Goal: Task Accomplishment & Management: Use online tool/utility

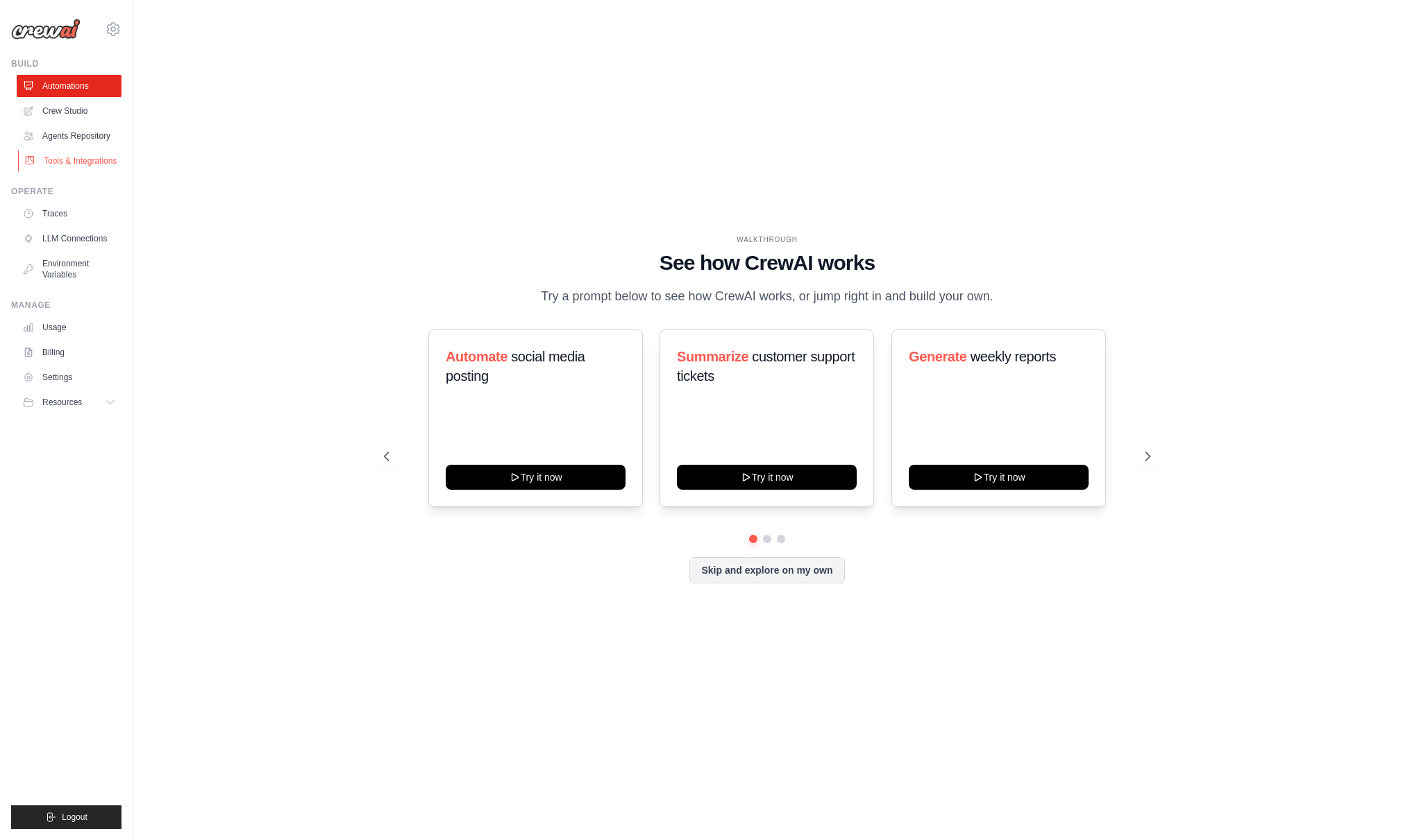
click at [67, 159] on link "Tools & Integrations" at bounding box center [70, 161] width 104 height 22
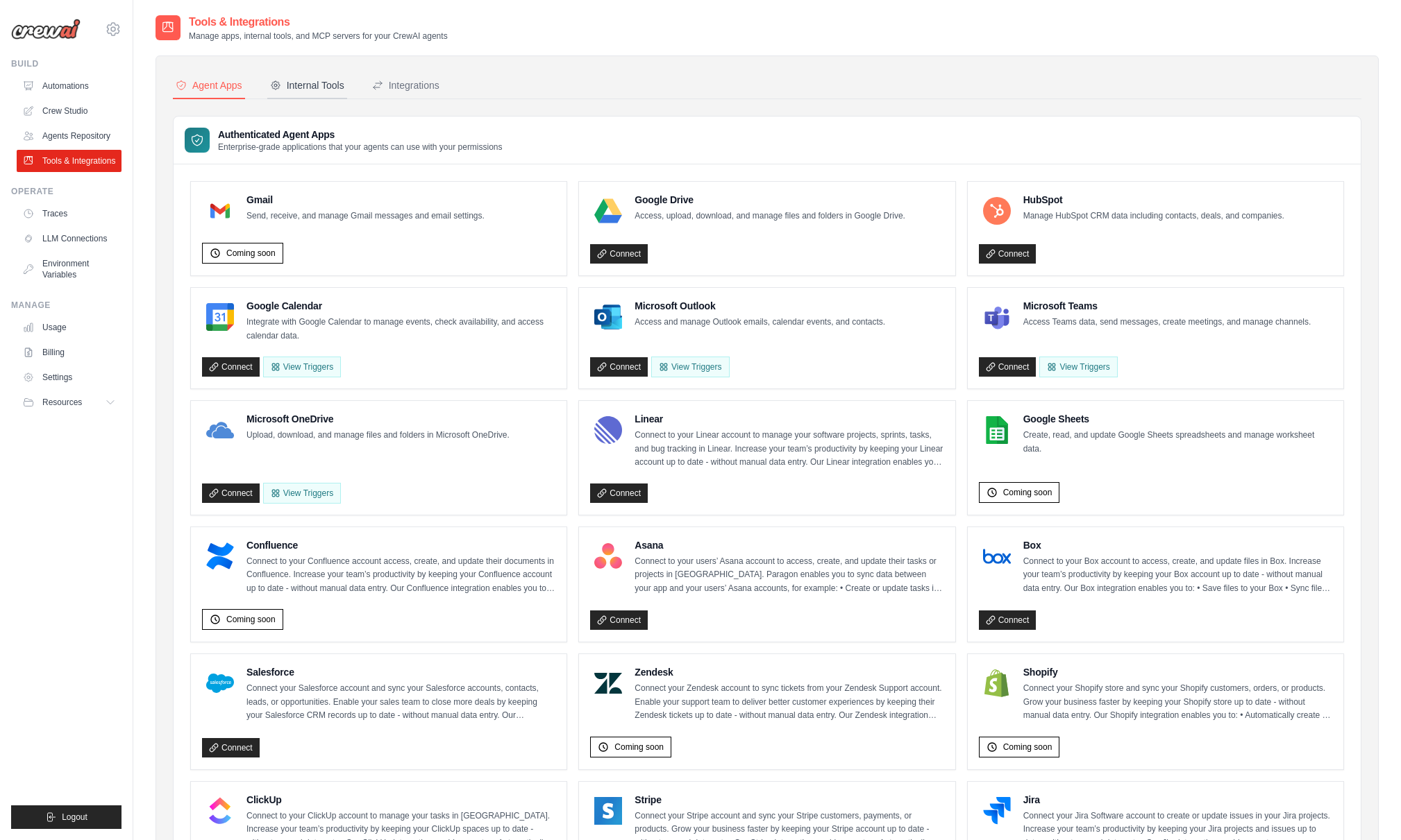
click at [306, 82] on div "Internal Tools" at bounding box center [307, 86] width 74 height 14
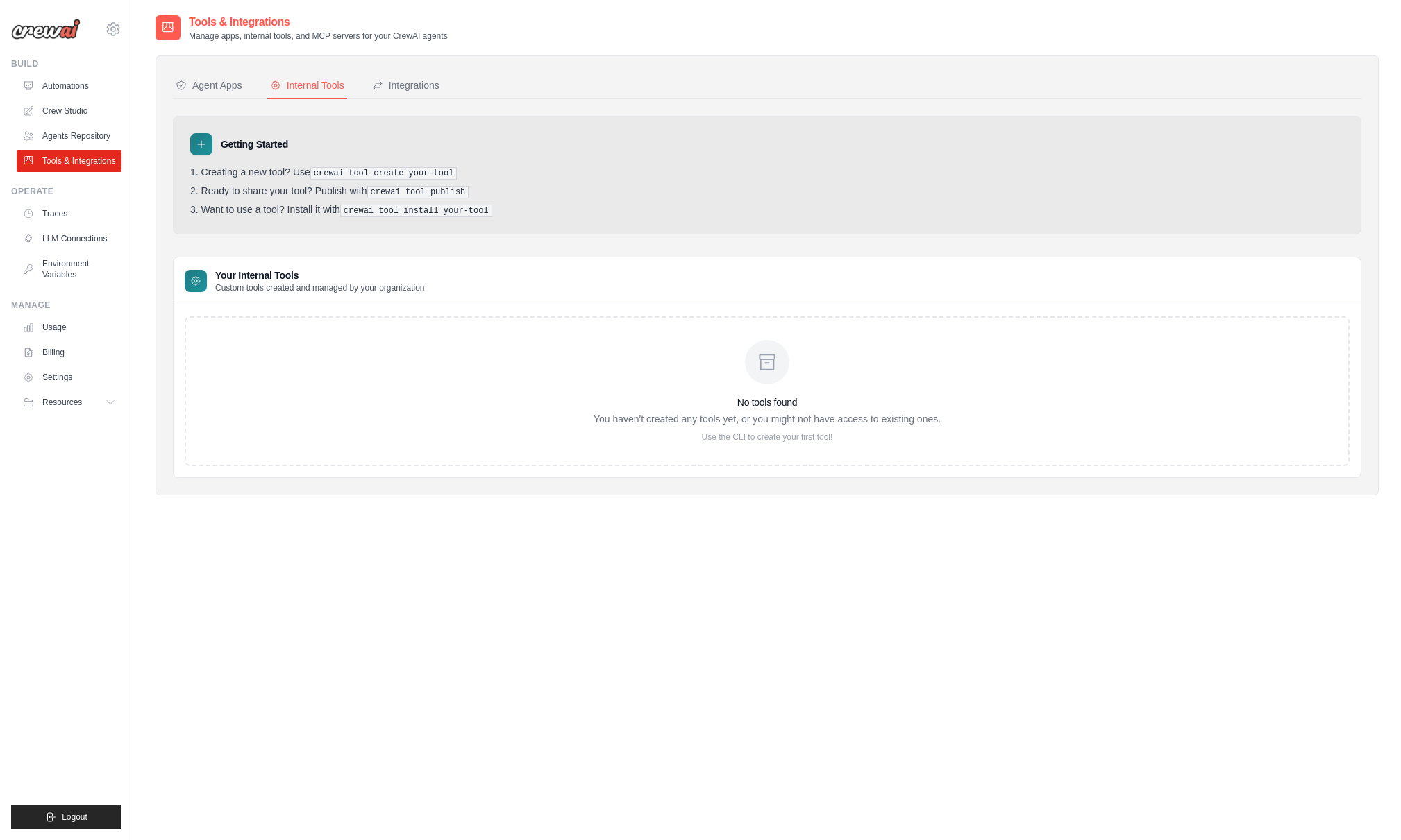
click at [697, 410] on div "No tools found You haven't created any tools yet, or you might not have access …" at bounding box center [768, 392] width 347 height 103
click at [204, 141] on icon at bounding box center [201, 144] width 11 height 11
click at [204, 149] on icon at bounding box center [201, 144] width 11 height 11
click at [371, 174] on pre "crewai tool create your-tool" at bounding box center [384, 174] width 147 height 13
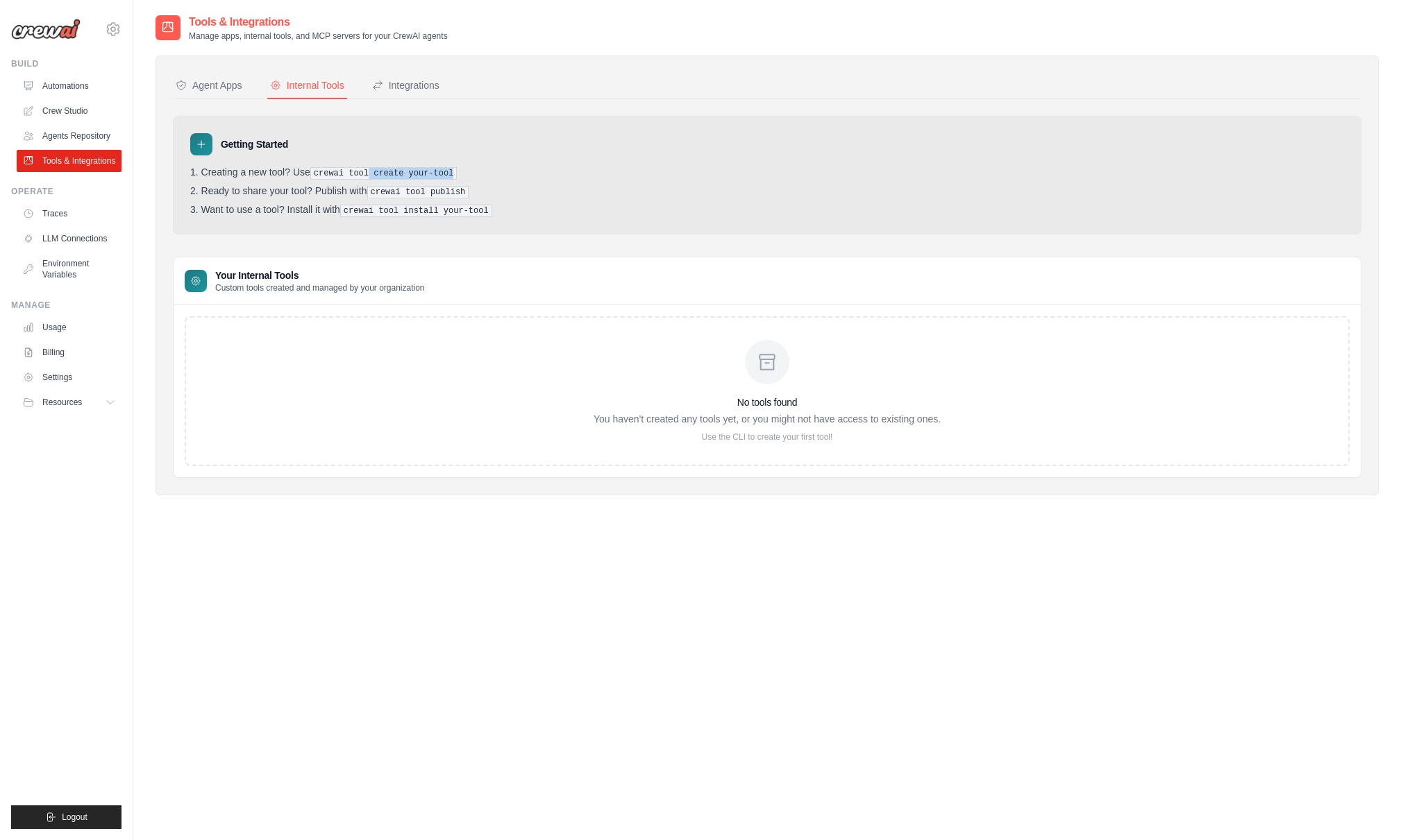
drag, startPoint x: 371, startPoint y: 174, endPoint x: 465, endPoint y: 178, distance: 94.1
click at [465, 178] on li "Creating a new tool? Use crewai tool create your-tool" at bounding box center [767, 173] width 1154 height 13
click at [466, 178] on li "Creating a new tool? Use crewai tool create your-tool" at bounding box center [767, 173] width 1154 height 13
click at [412, 85] on div "Integrations" at bounding box center [406, 86] width 68 height 14
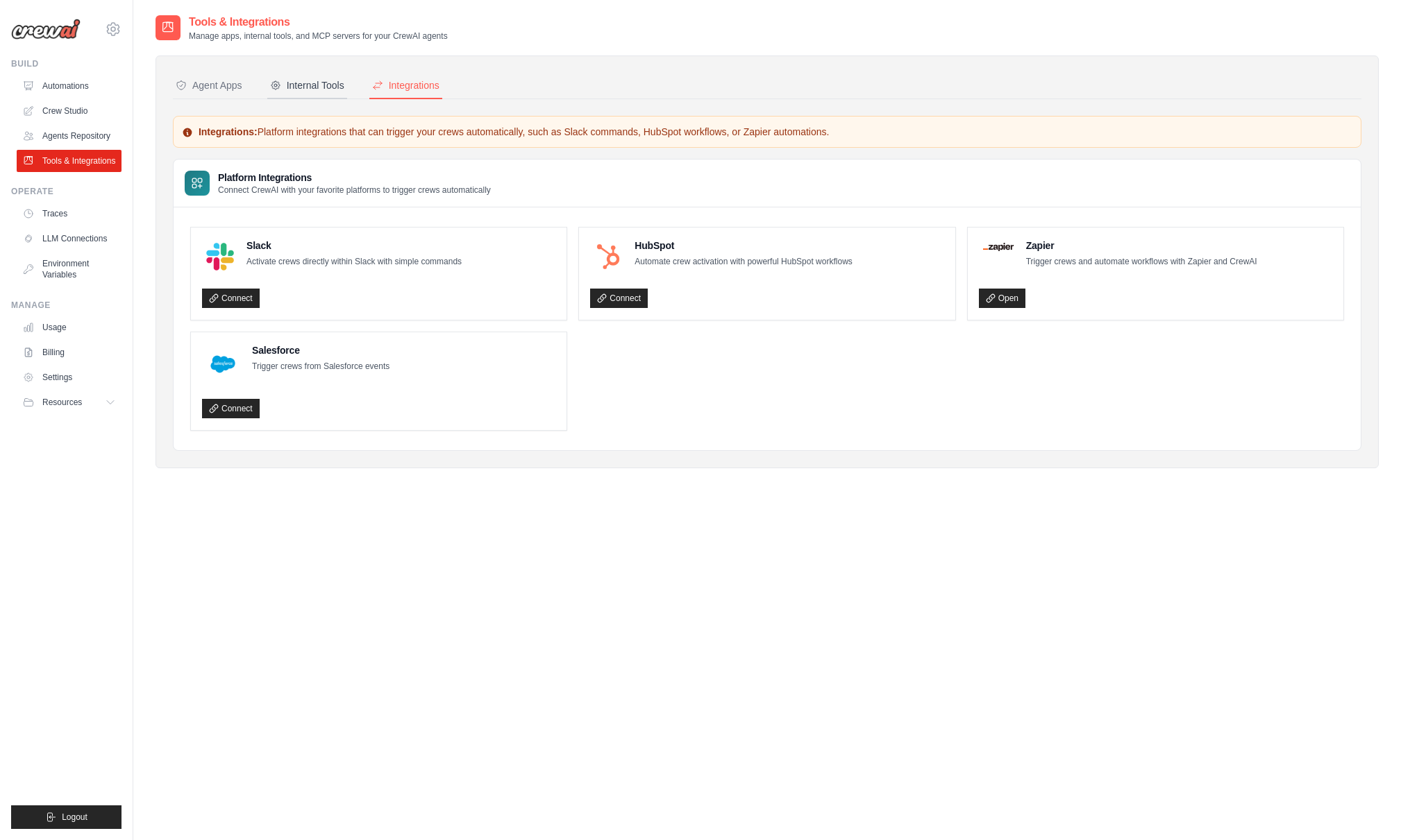
click at [298, 89] on div "Internal Tools" at bounding box center [307, 86] width 74 height 14
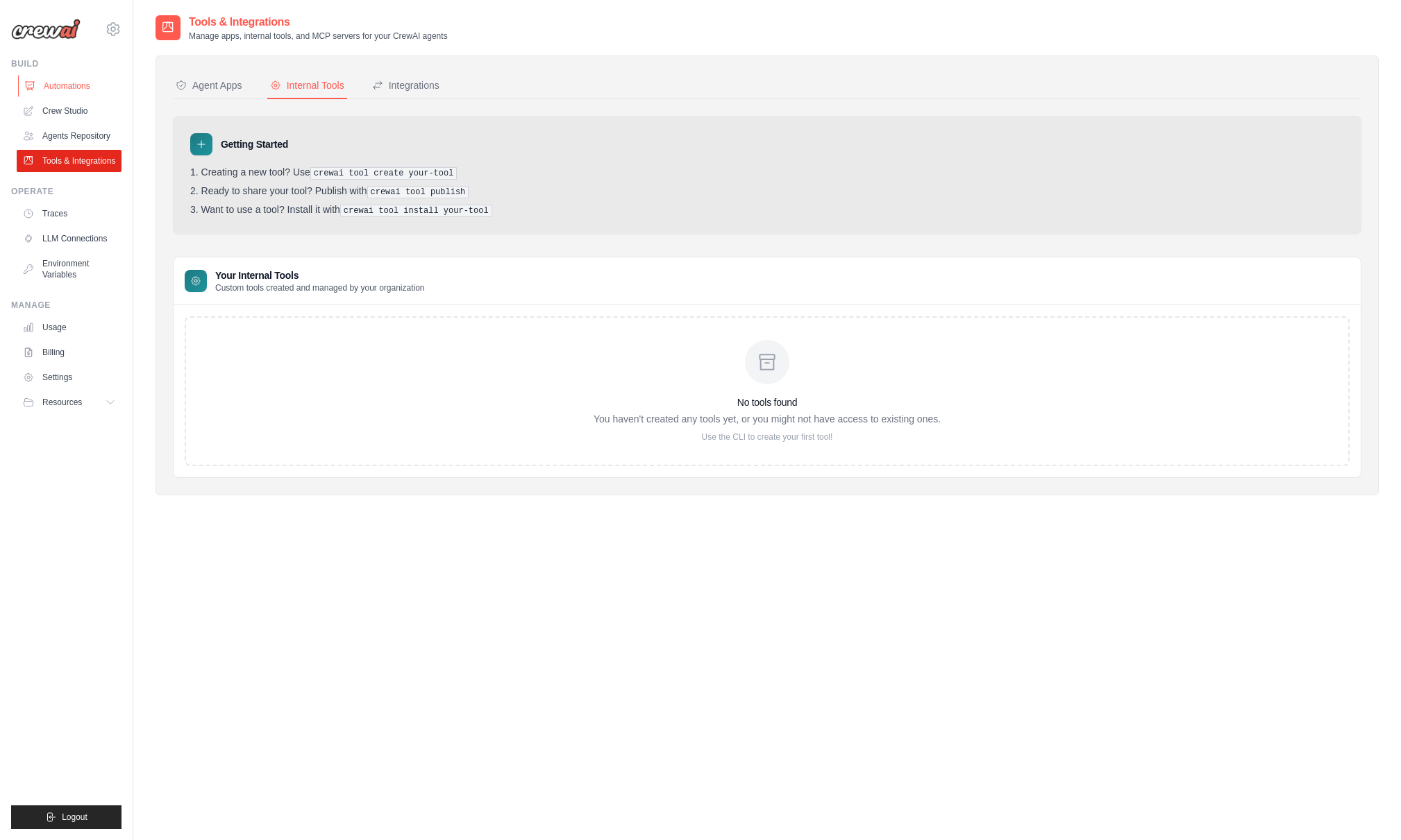
click at [56, 84] on link "Automations" at bounding box center [70, 86] width 104 height 22
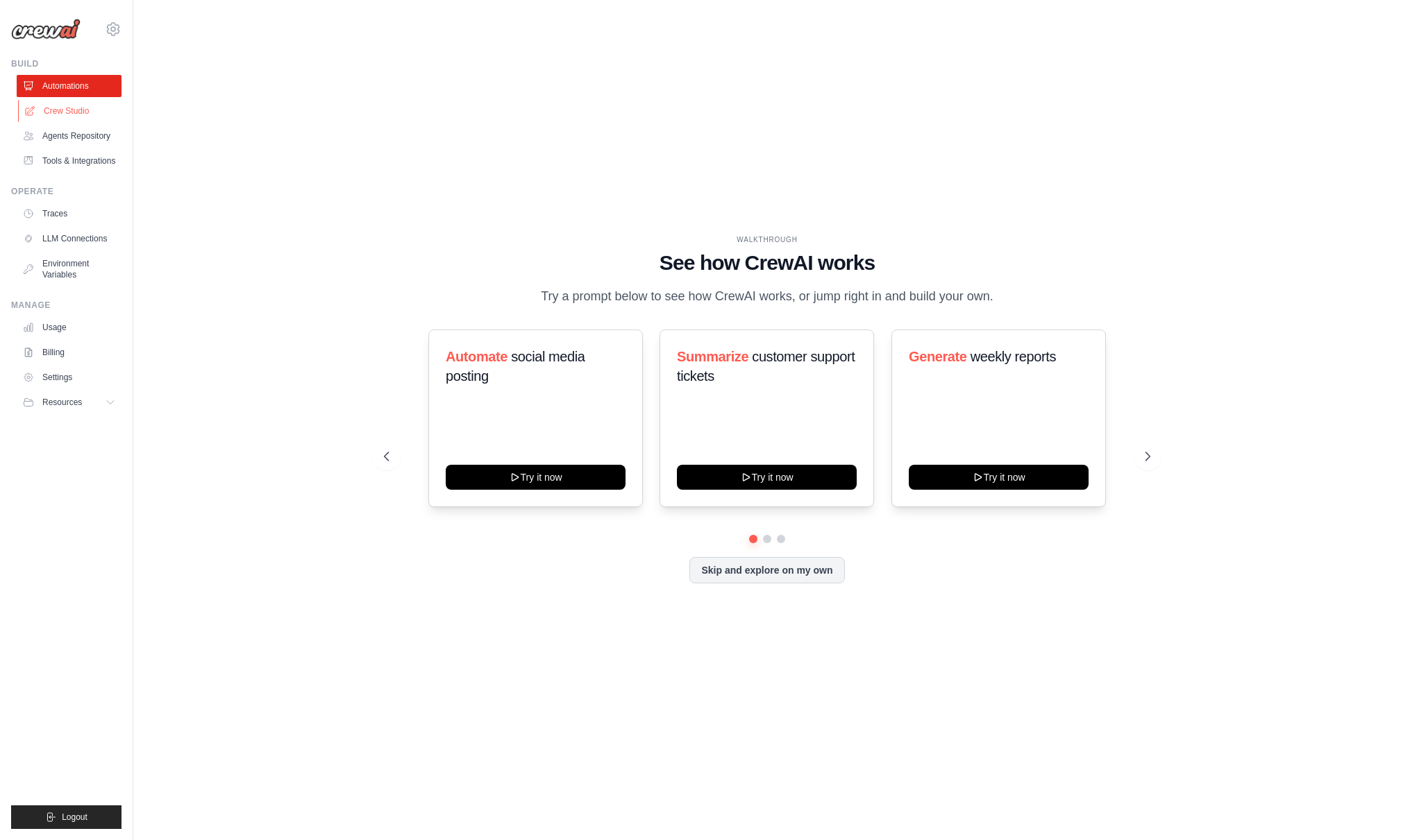
click at [58, 106] on link "Crew Studio" at bounding box center [70, 111] width 104 height 22
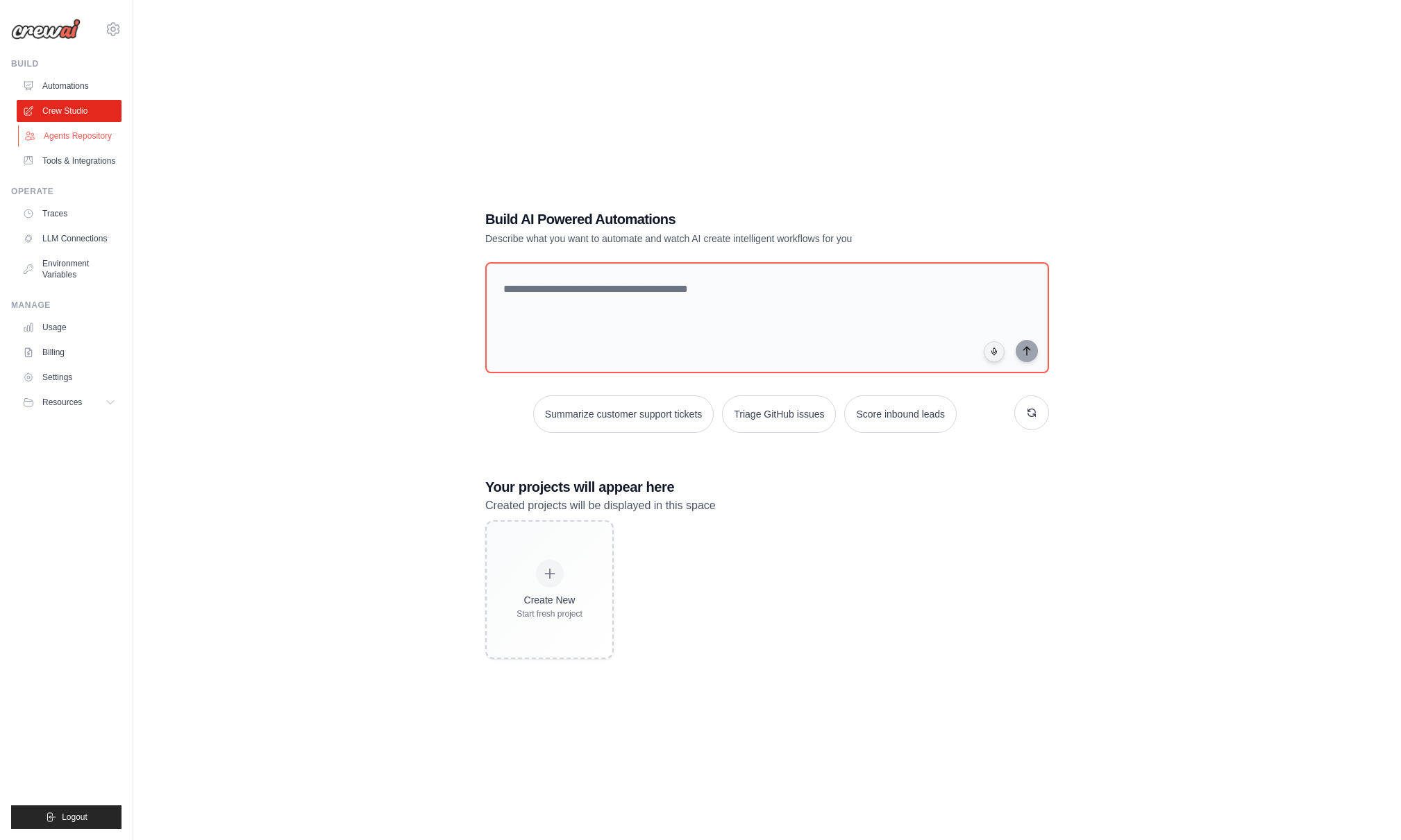
click at [88, 140] on link "Agents Repository" at bounding box center [70, 136] width 104 height 22
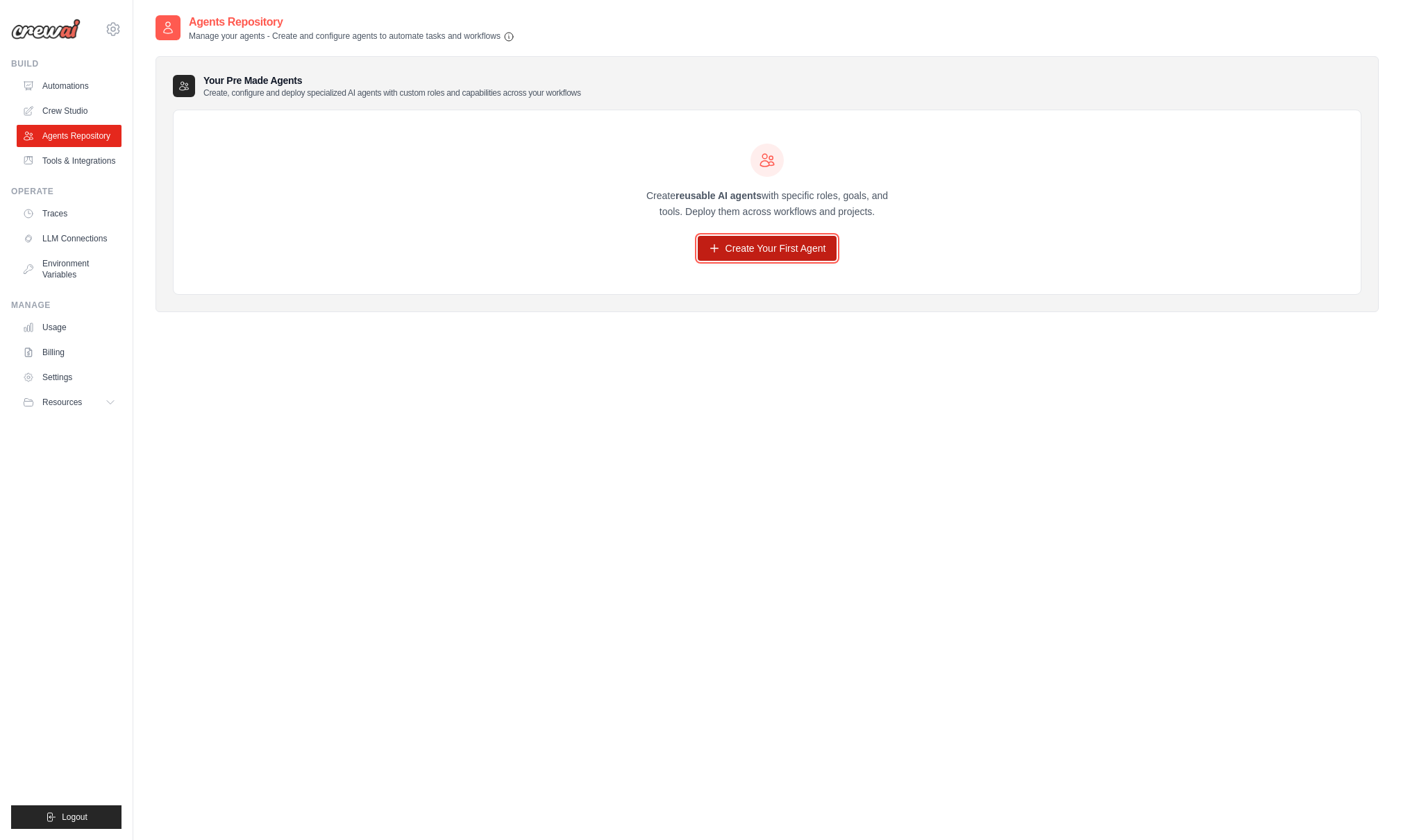
click at [746, 248] on link "Create Your First Agent" at bounding box center [767, 248] width 140 height 25
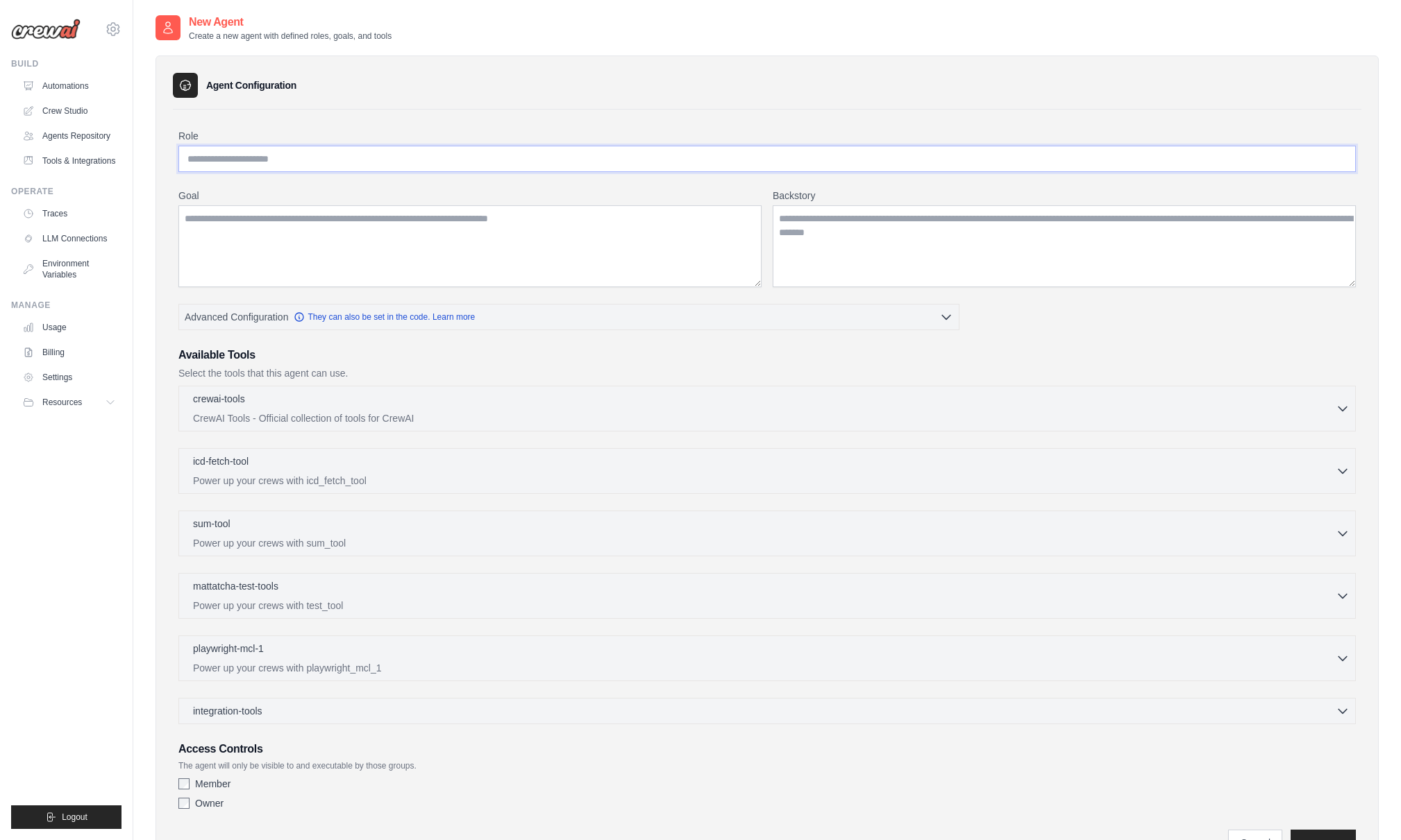
click at [351, 160] on input "Role" at bounding box center [767, 158] width 1178 height 27
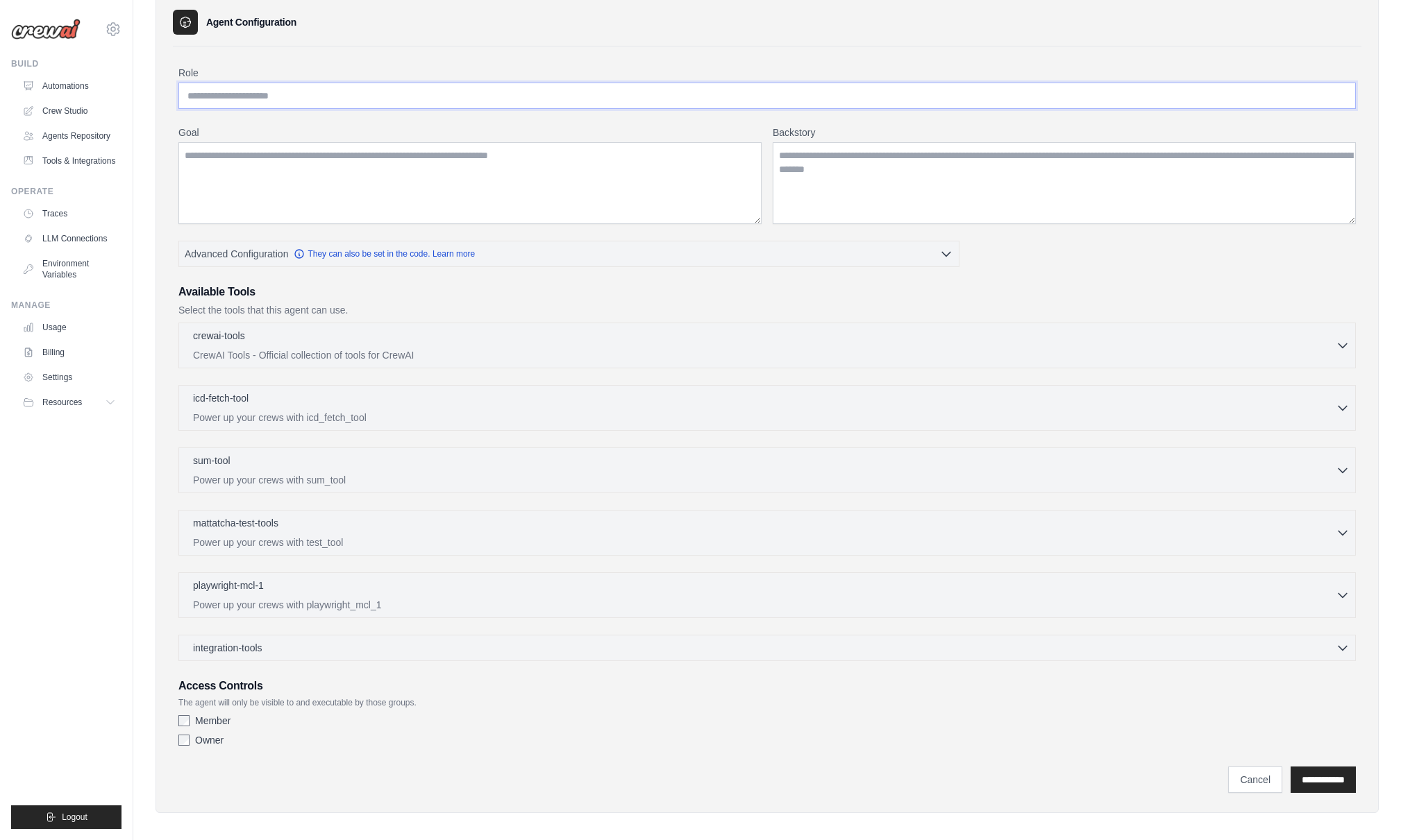
scroll to position [72, 0]
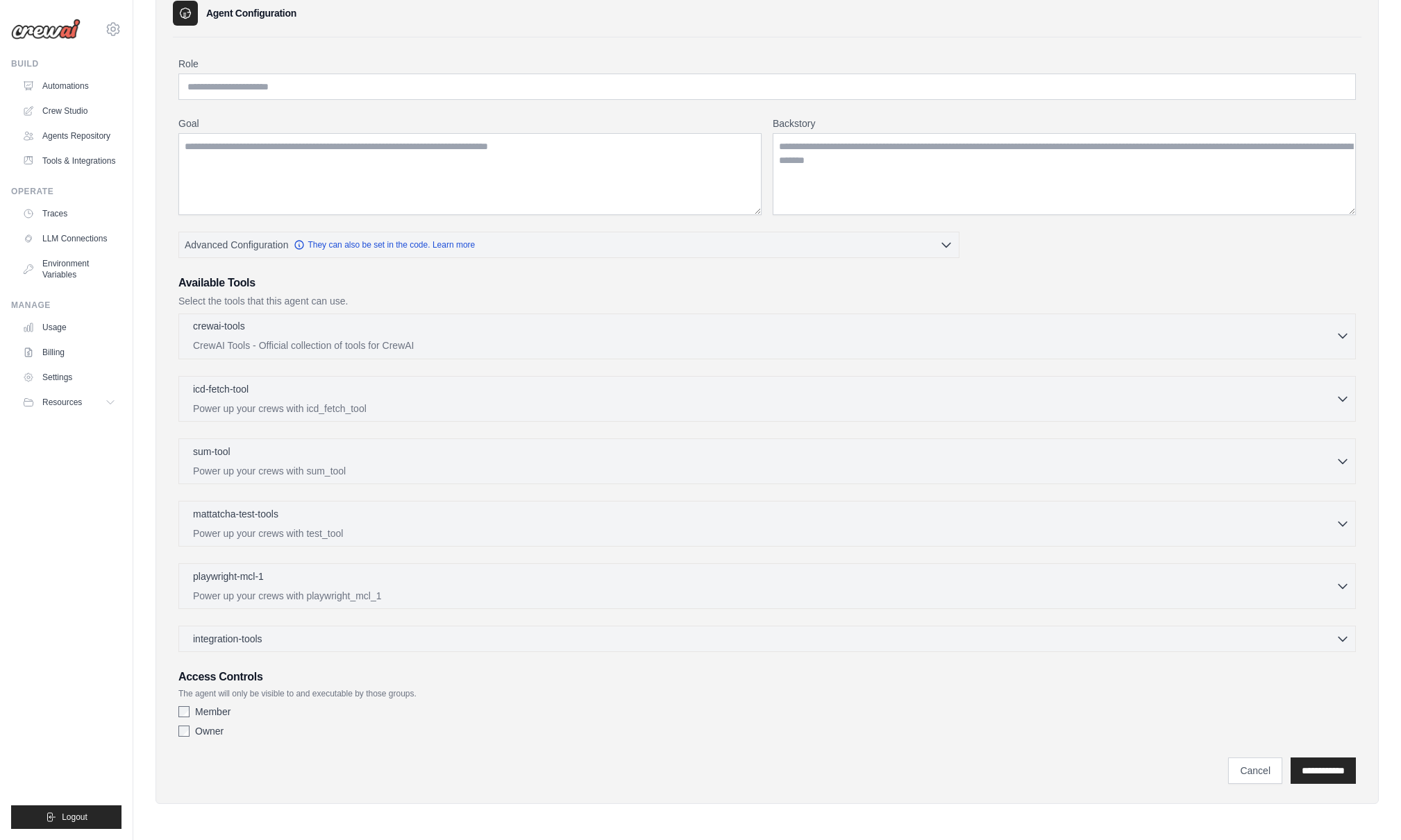
click at [610, 332] on div "crewai-tools 0 selected" at bounding box center [764, 327] width 1143 height 16
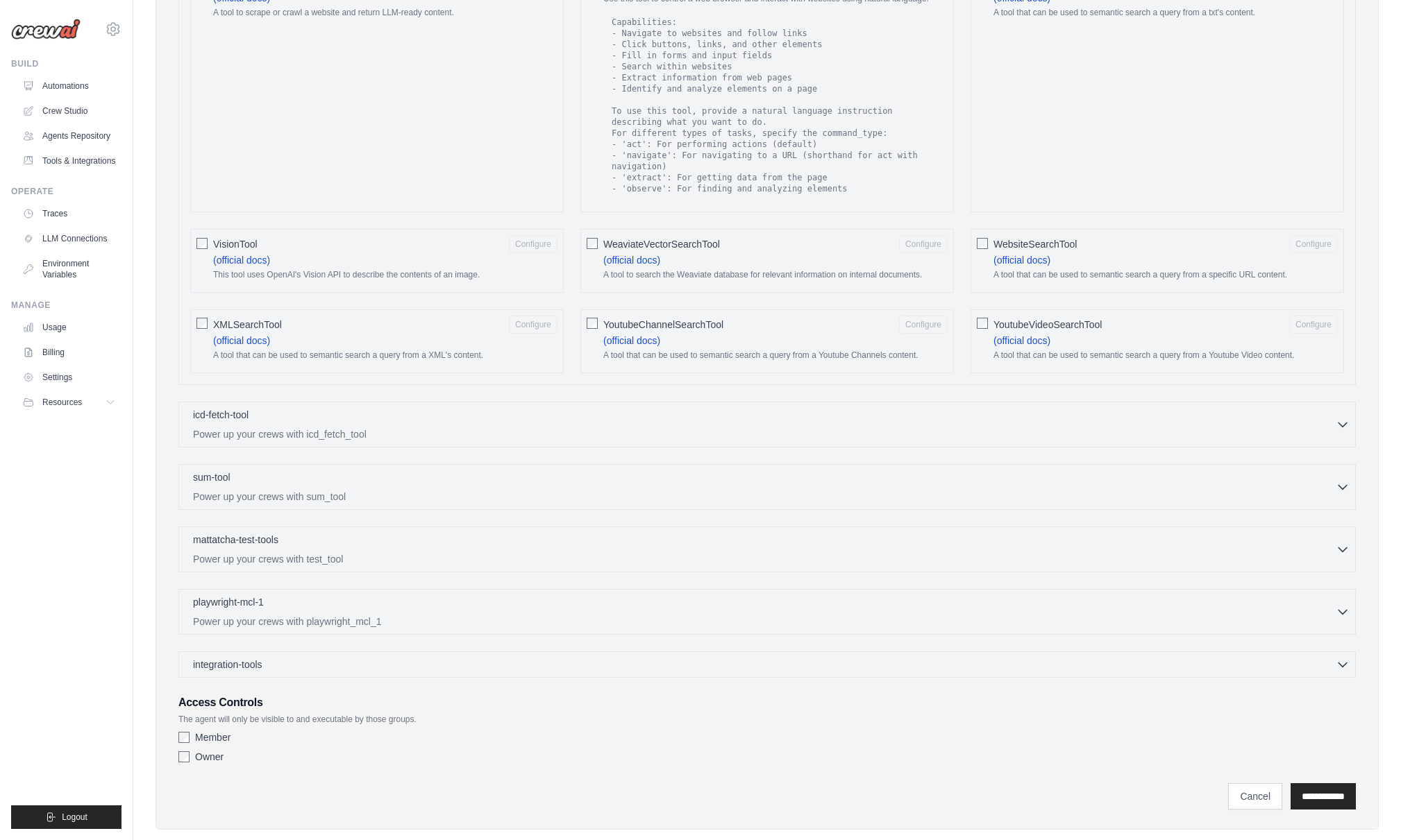
scroll to position [2063, 0]
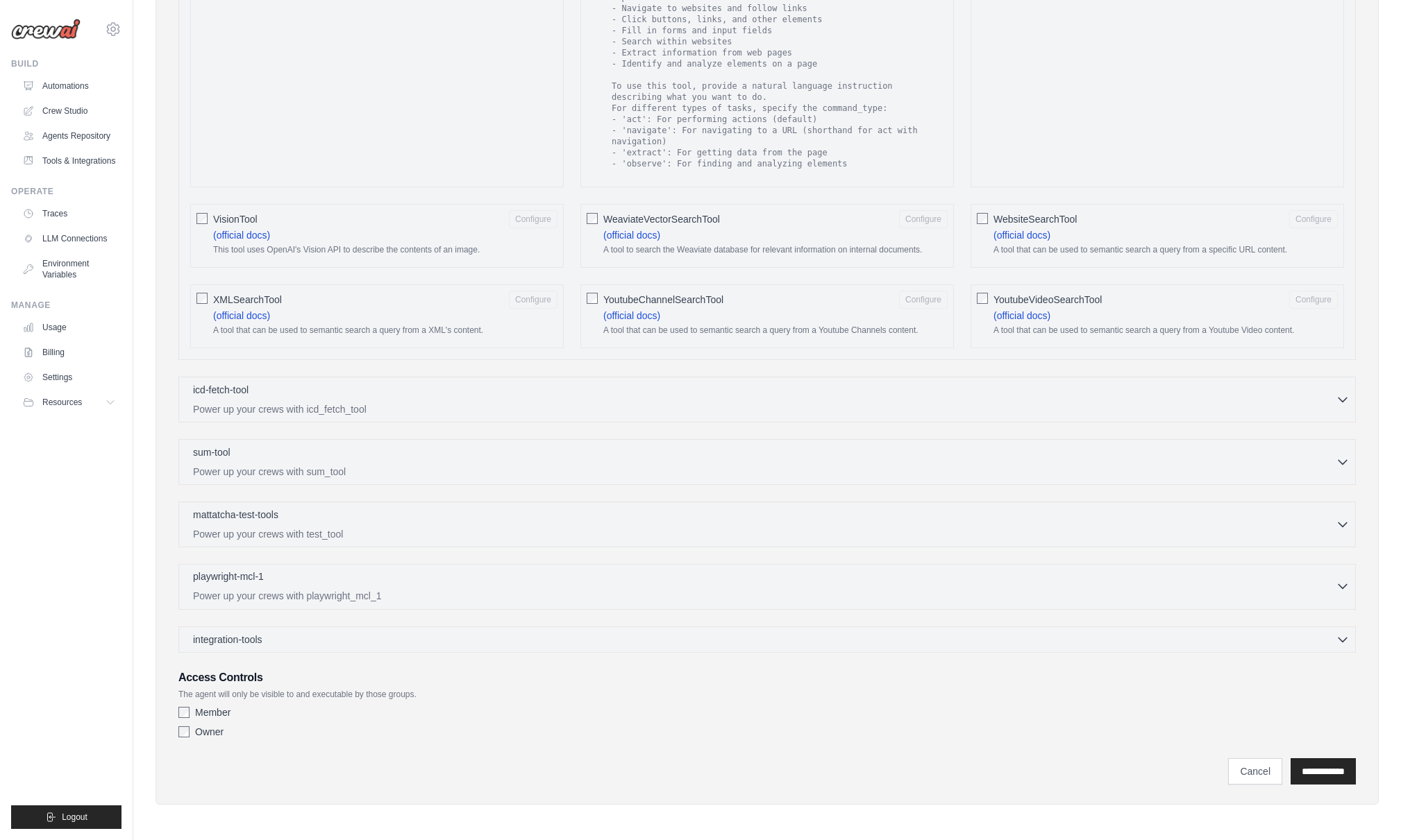
click at [421, 577] on div "playwright-mcl-1 0 selected" at bounding box center [764, 577] width 1143 height 16
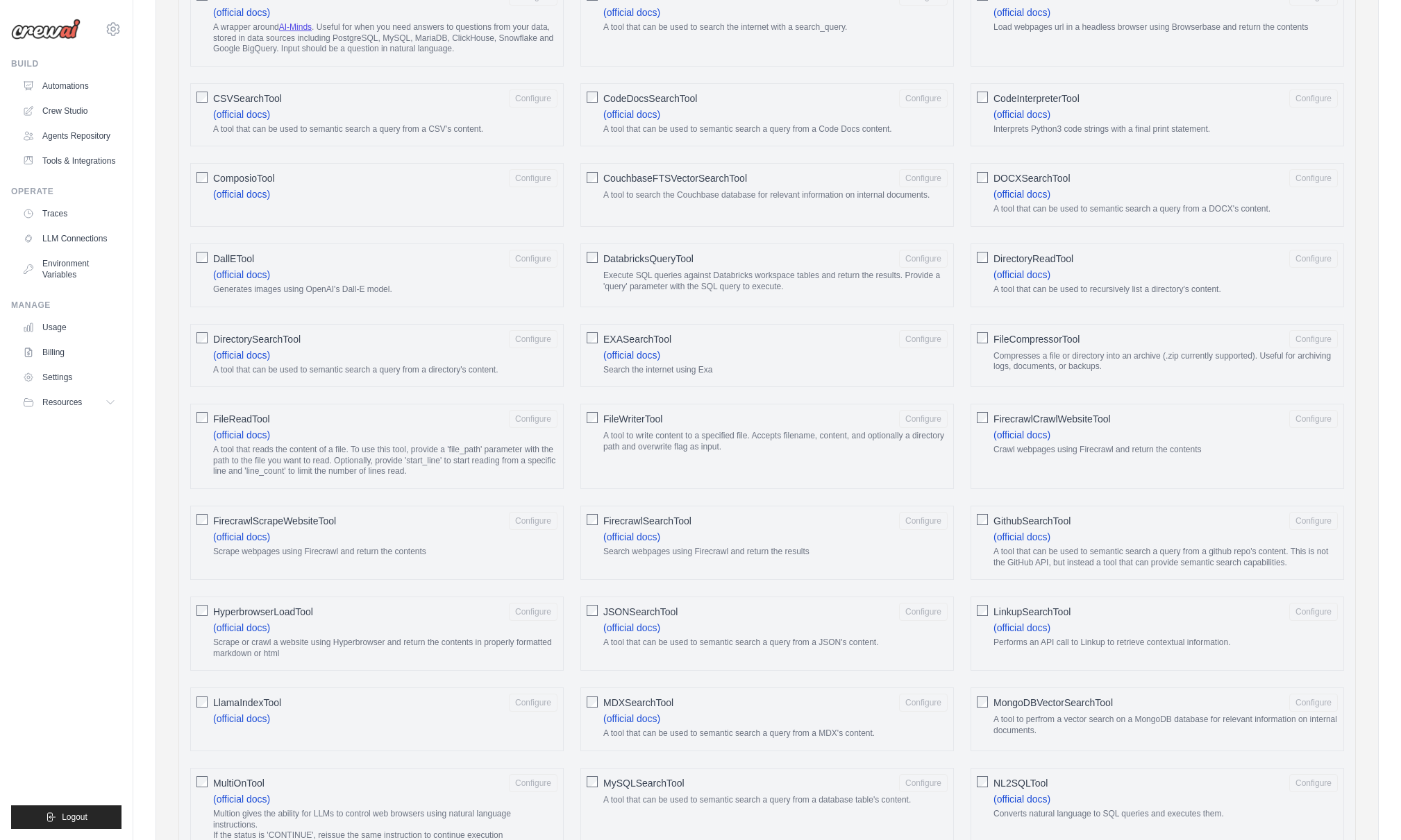
scroll to position [370, 0]
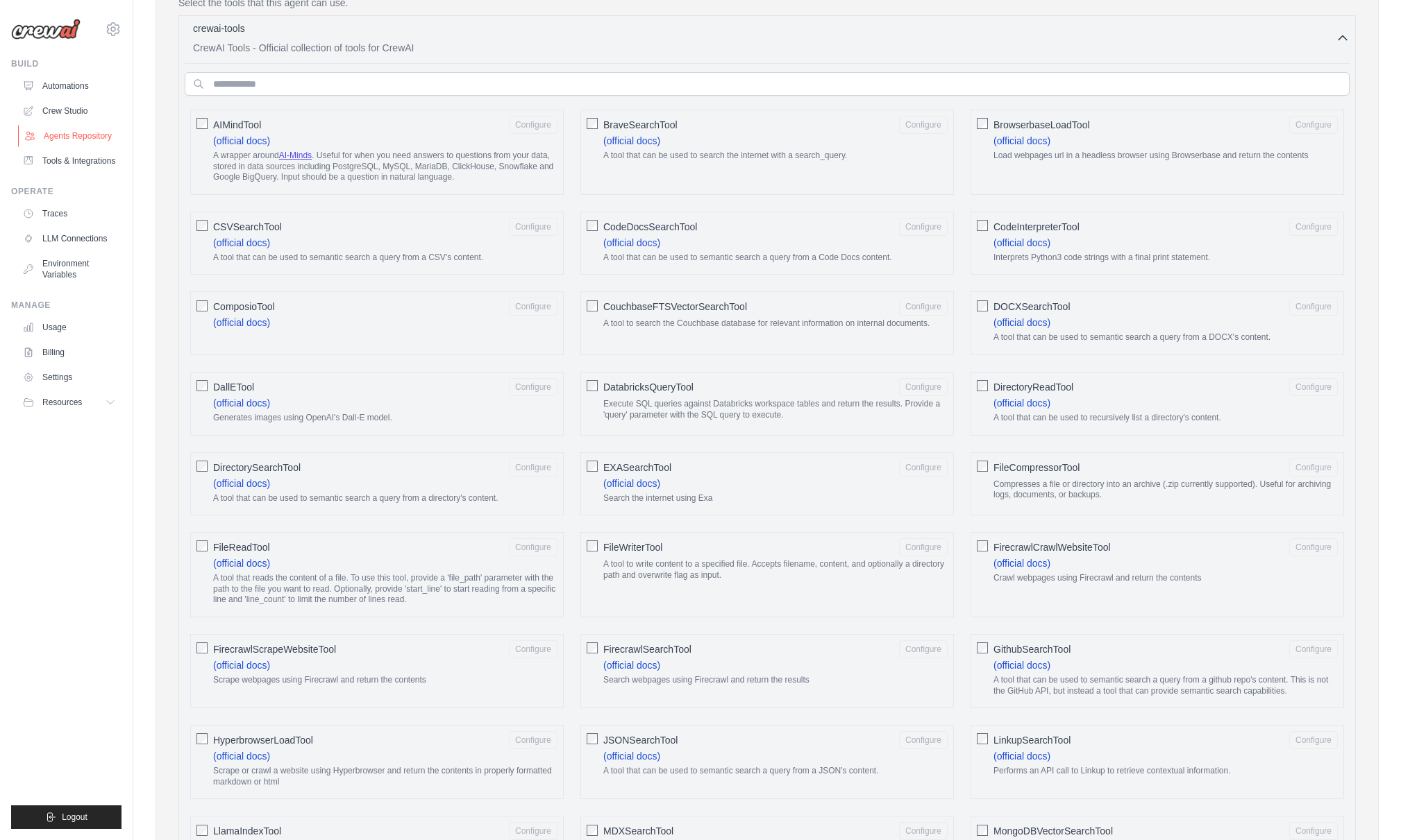
click at [65, 133] on link "Agents Repository" at bounding box center [70, 136] width 104 height 22
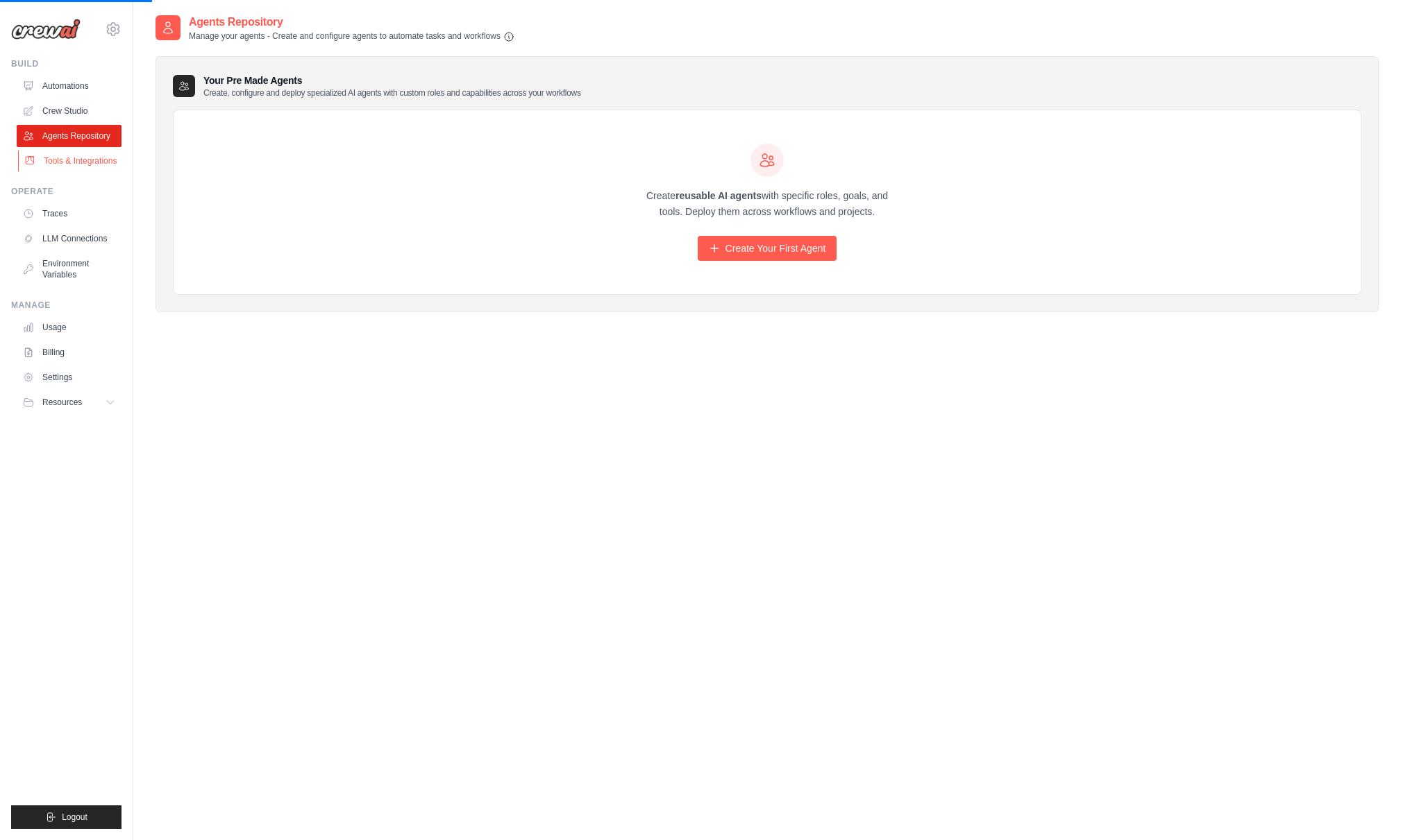
click at [73, 160] on link "Tools & Integrations" at bounding box center [70, 161] width 104 height 22
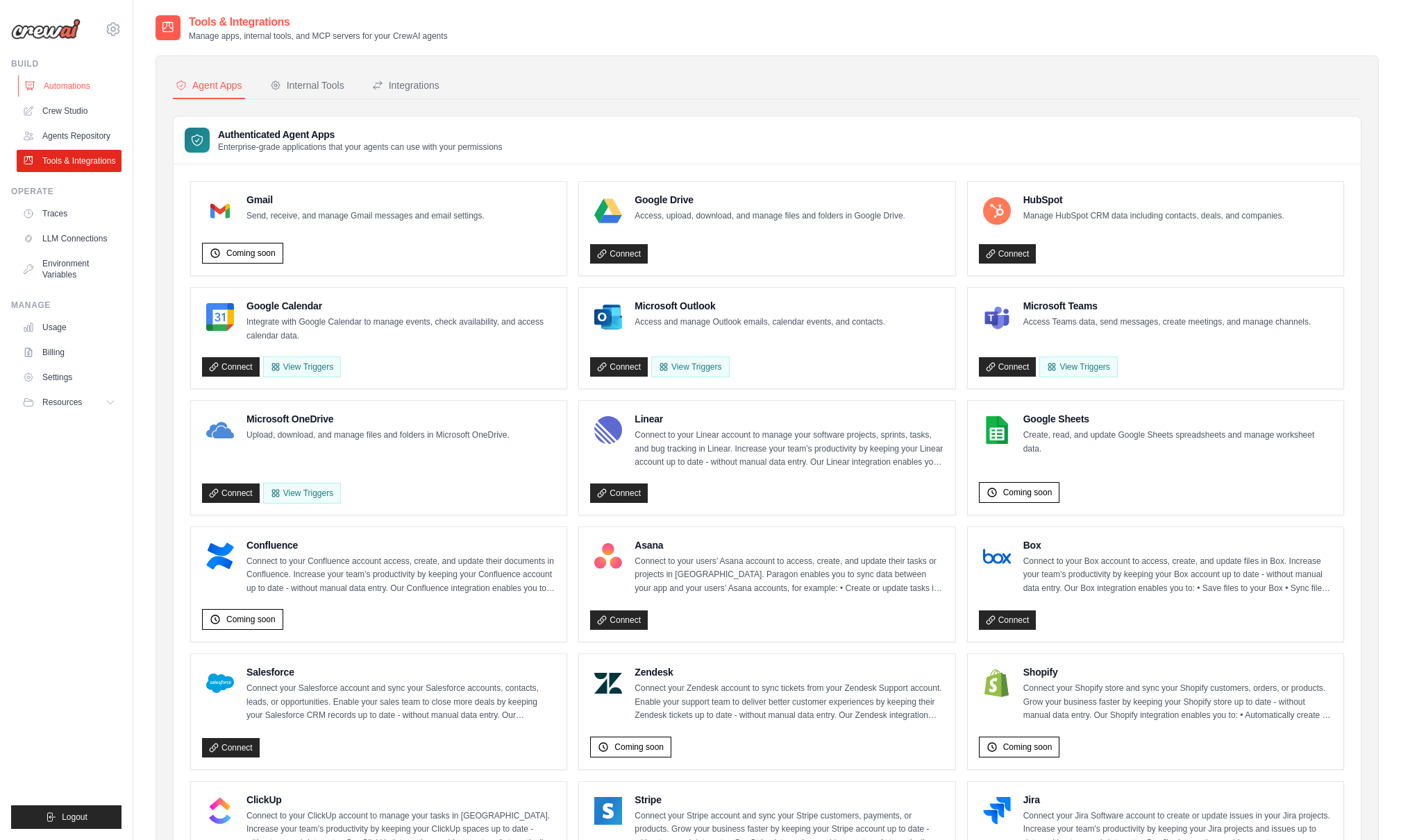
click at [72, 83] on link "Automations" at bounding box center [70, 86] width 104 height 22
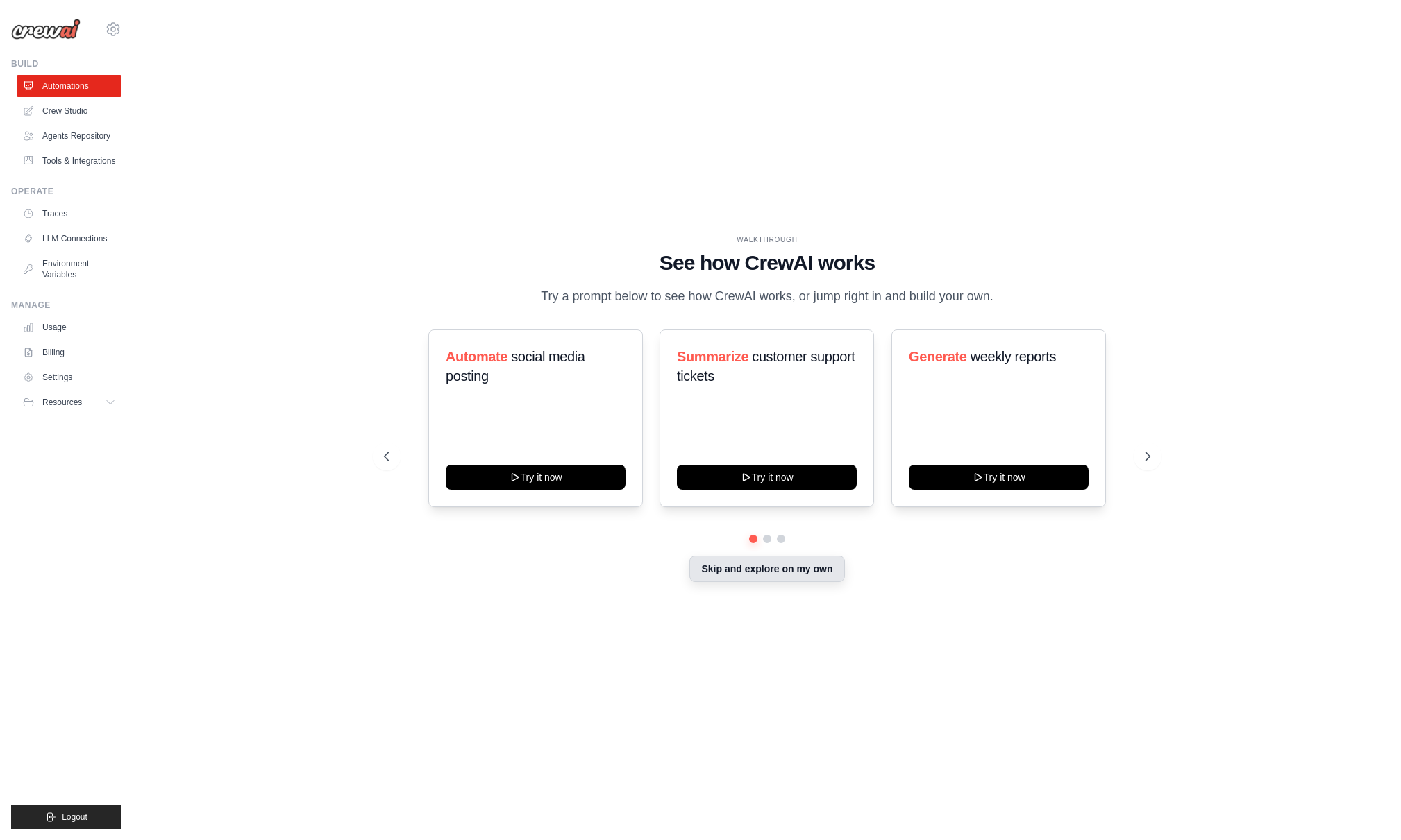
click at [773, 568] on button "Skip and explore on my own" at bounding box center [767, 569] width 155 height 27
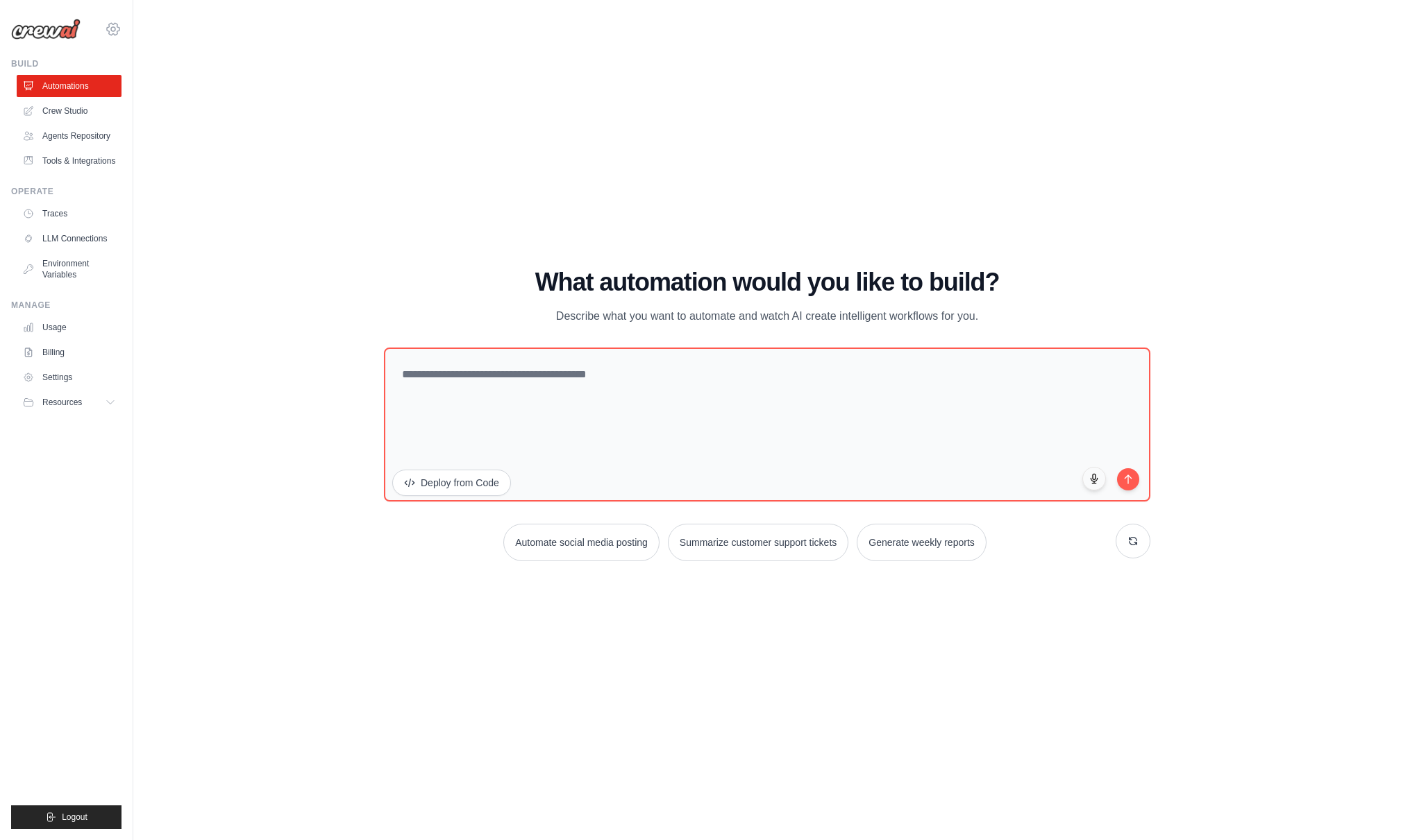
click at [116, 24] on icon at bounding box center [112, 28] width 16 height 16
click at [331, 38] on div "WALKTHROUGH See how CrewAI works Try a prompt below to see how CrewAI works, or…" at bounding box center [767, 420] width 1223 height 813
click at [62, 109] on link "Crew Studio" at bounding box center [70, 111] width 104 height 22
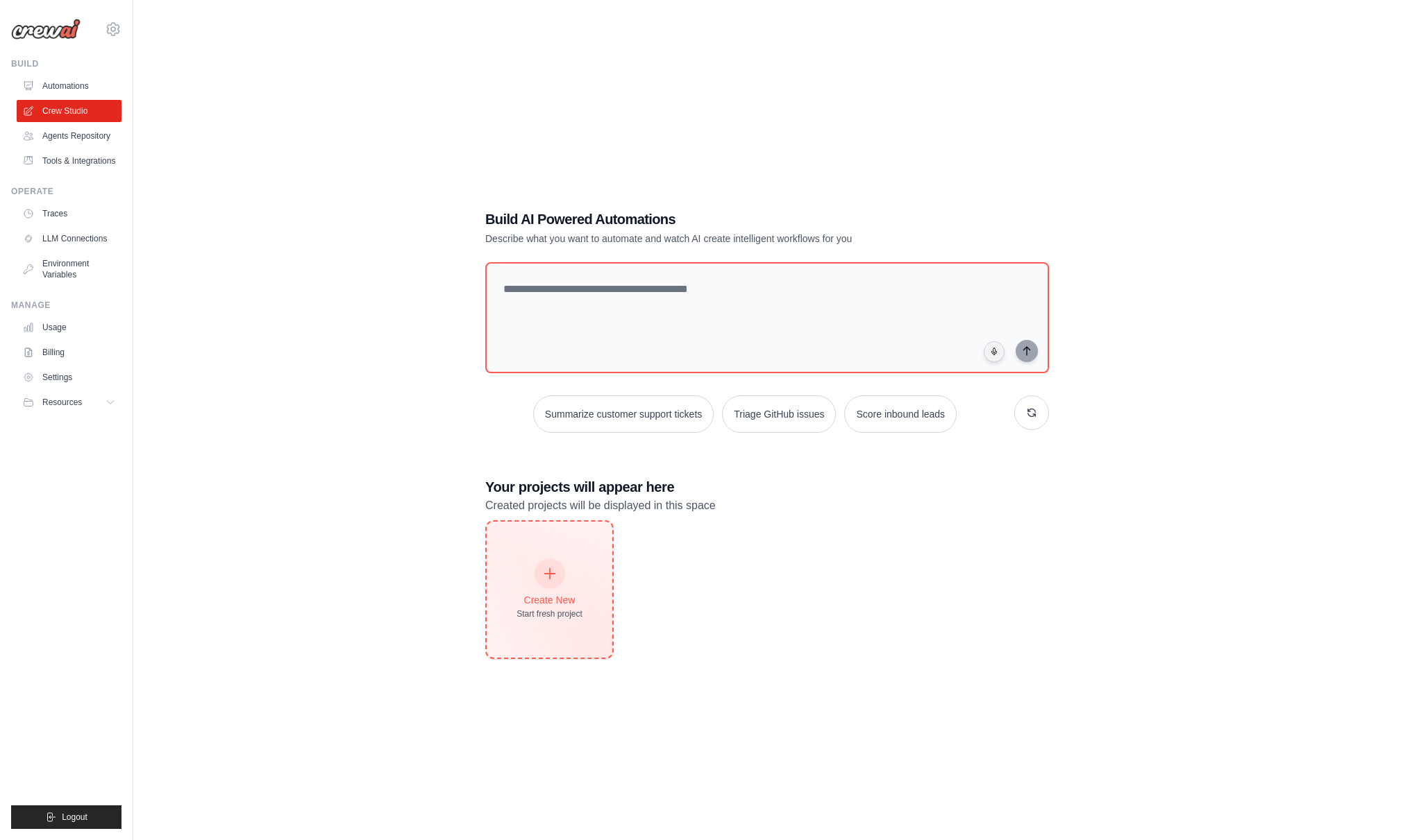
click at [550, 595] on div "Create New" at bounding box center [549, 600] width 66 height 14
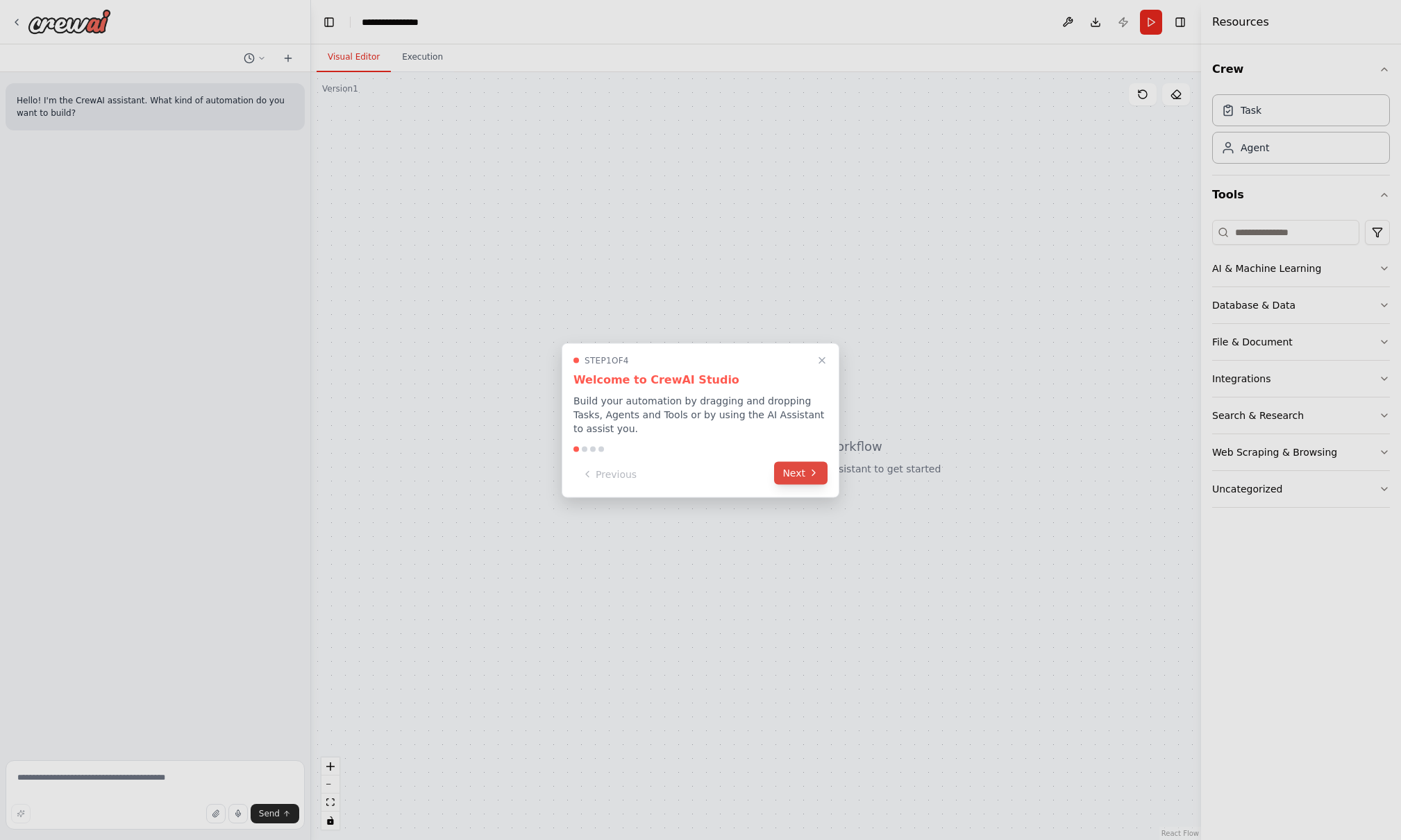
click at [800, 470] on button "Next" at bounding box center [801, 472] width 53 height 23
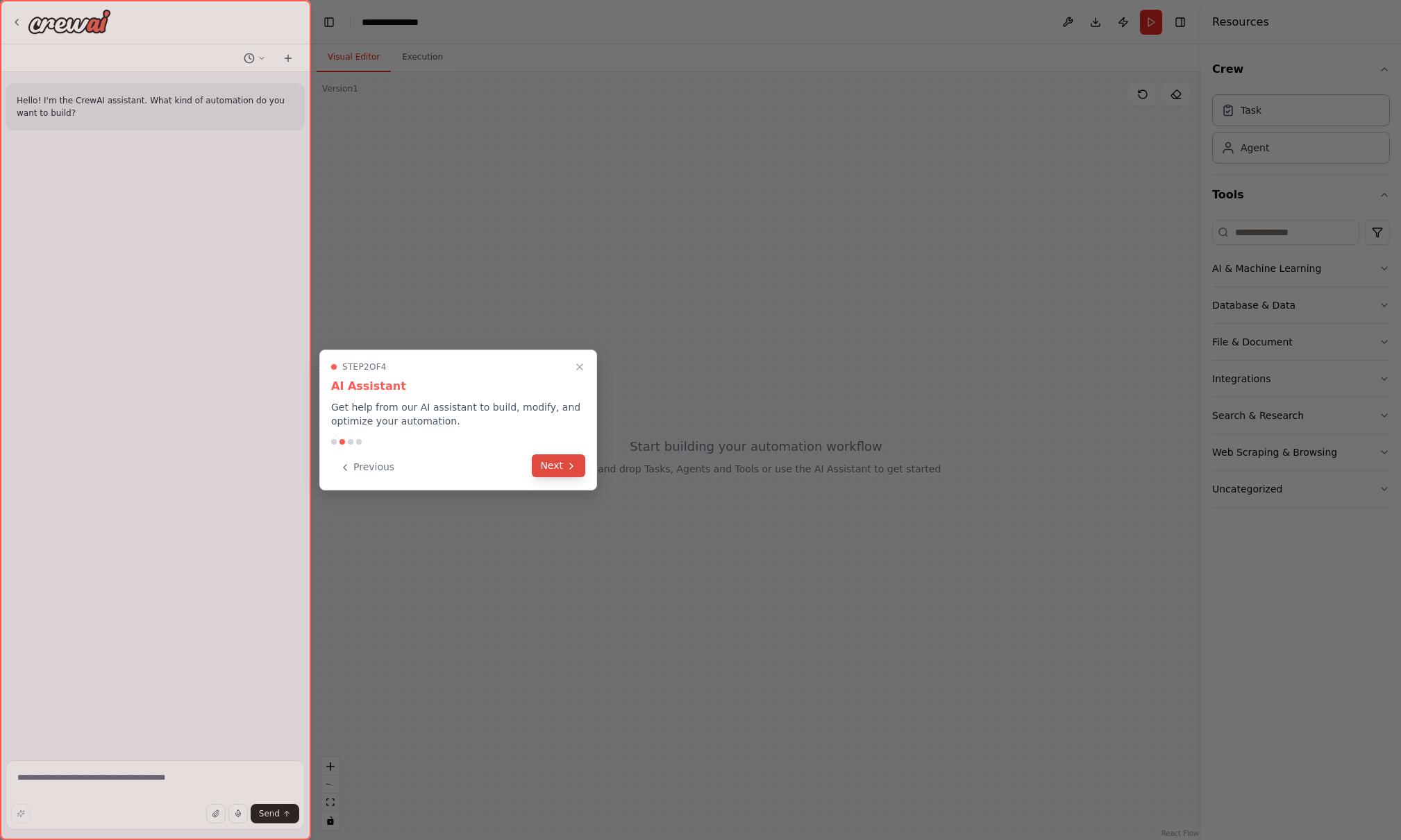
click at [555, 468] on button "Next" at bounding box center [558, 465] width 53 height 23
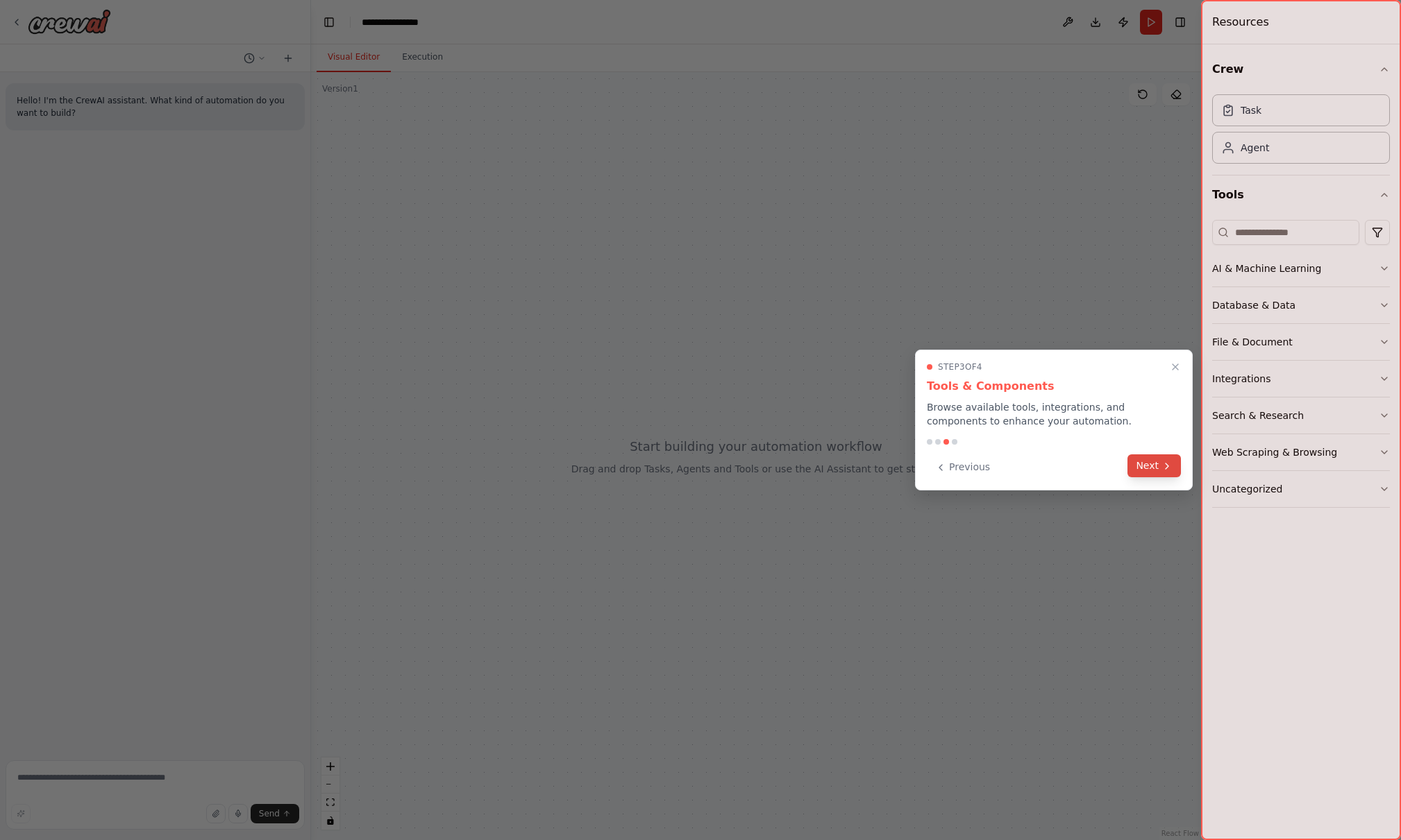
click at [1155, 464] on button "Next" at bounding box center [1154, 465] width 53 height 23
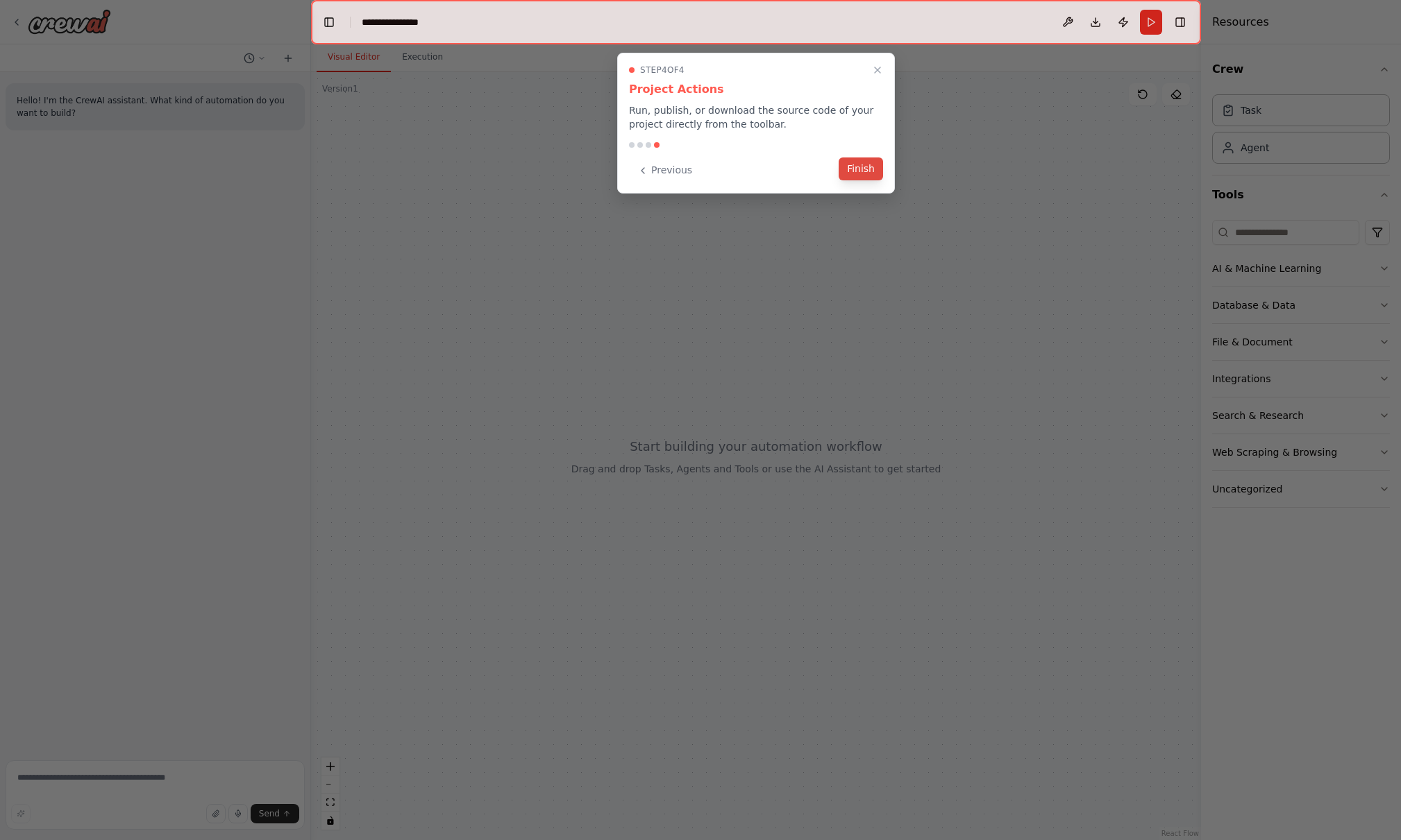
click at [867, 172] on button "Finish" at bounding box center [861, 169] width 45 height 23
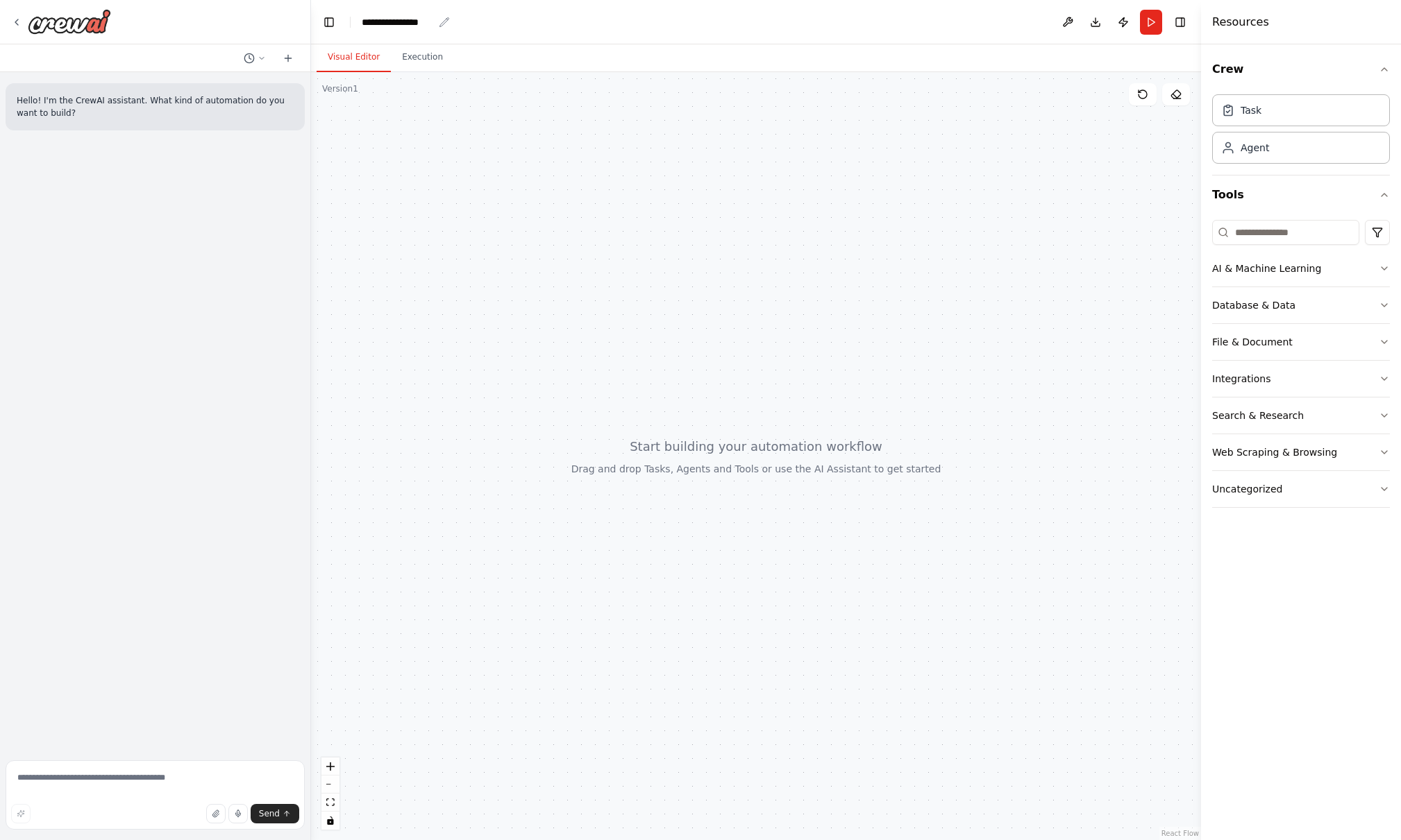
click at [401, 21] on div "**********" at bounding box center [398, 22] width 72 height 14
click at [399, 21] on div "**********" at bounding box center [414, 22] width 104 height 14
click at [419, 21] on div "**********" at bounding box center [414, 22] width 104 height 14
click at [449, 21] on div "**********" at bounding box center [414, 22] width 104 height 14
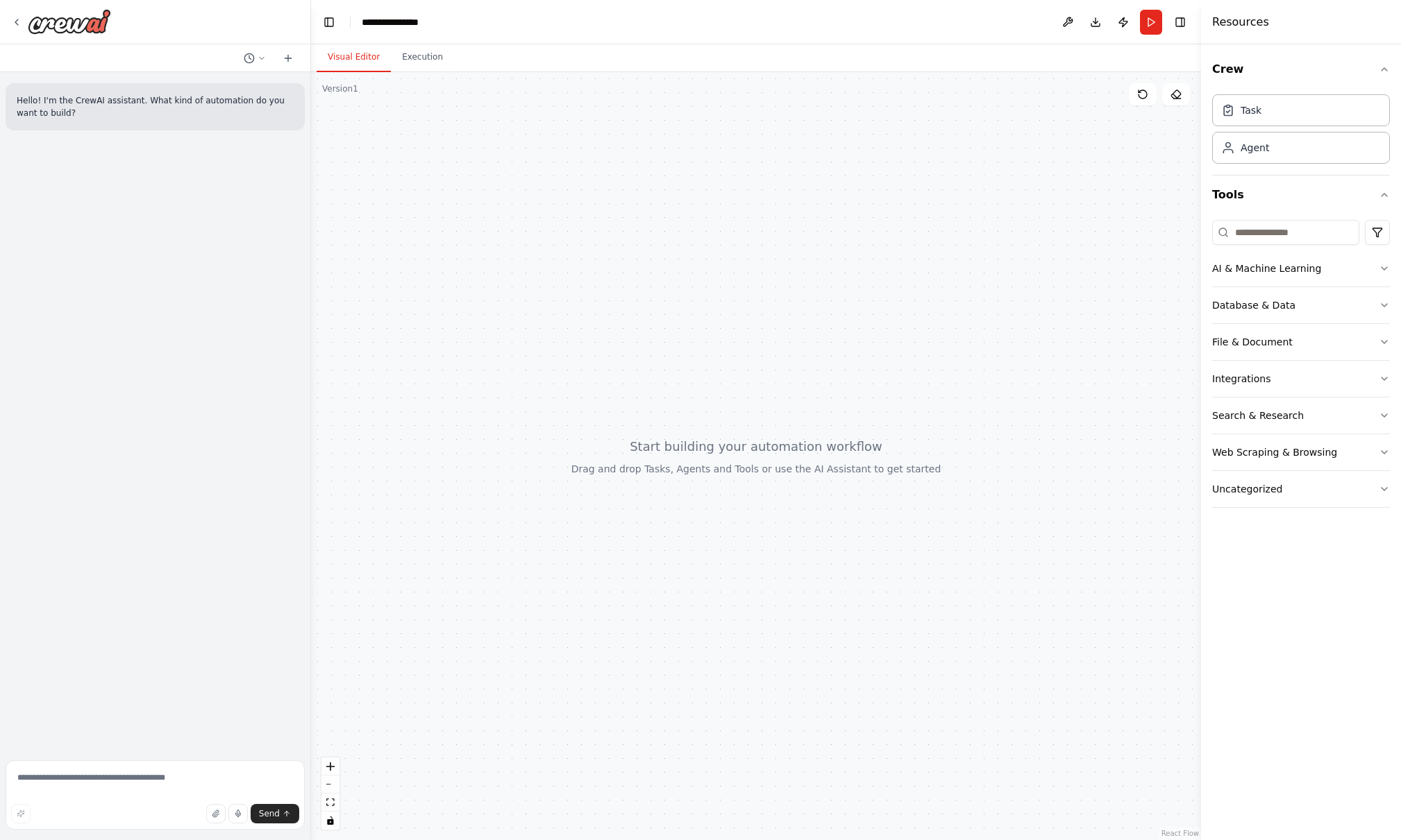
click at [381, 21] on div "**********" at bounding box center [414, 22] width 104 height 14
drag, startPoint x: 381, startPoint y: 21, endPoint x: 403, endPoint y: 23, distance: 22.1
click at [403, 23] on div "**********" at bounding box center [414, 22] width 104 height 14
click at [506, 24] on header "**********" at bounding box center [756, 22] width 890 height 44
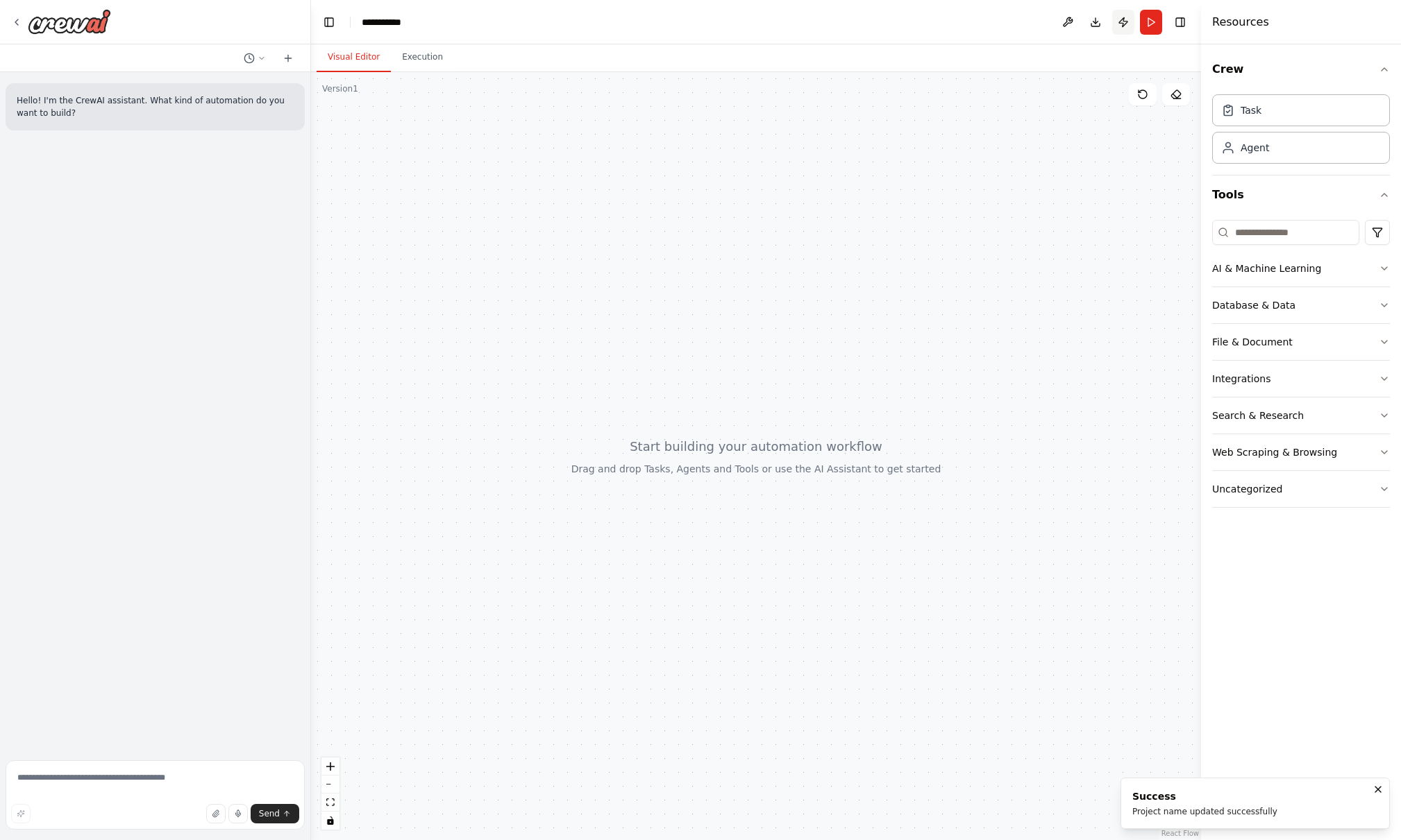
click at [1124, 26] on button "Publish" at bounding box center [1124, 21] width 22 height 25
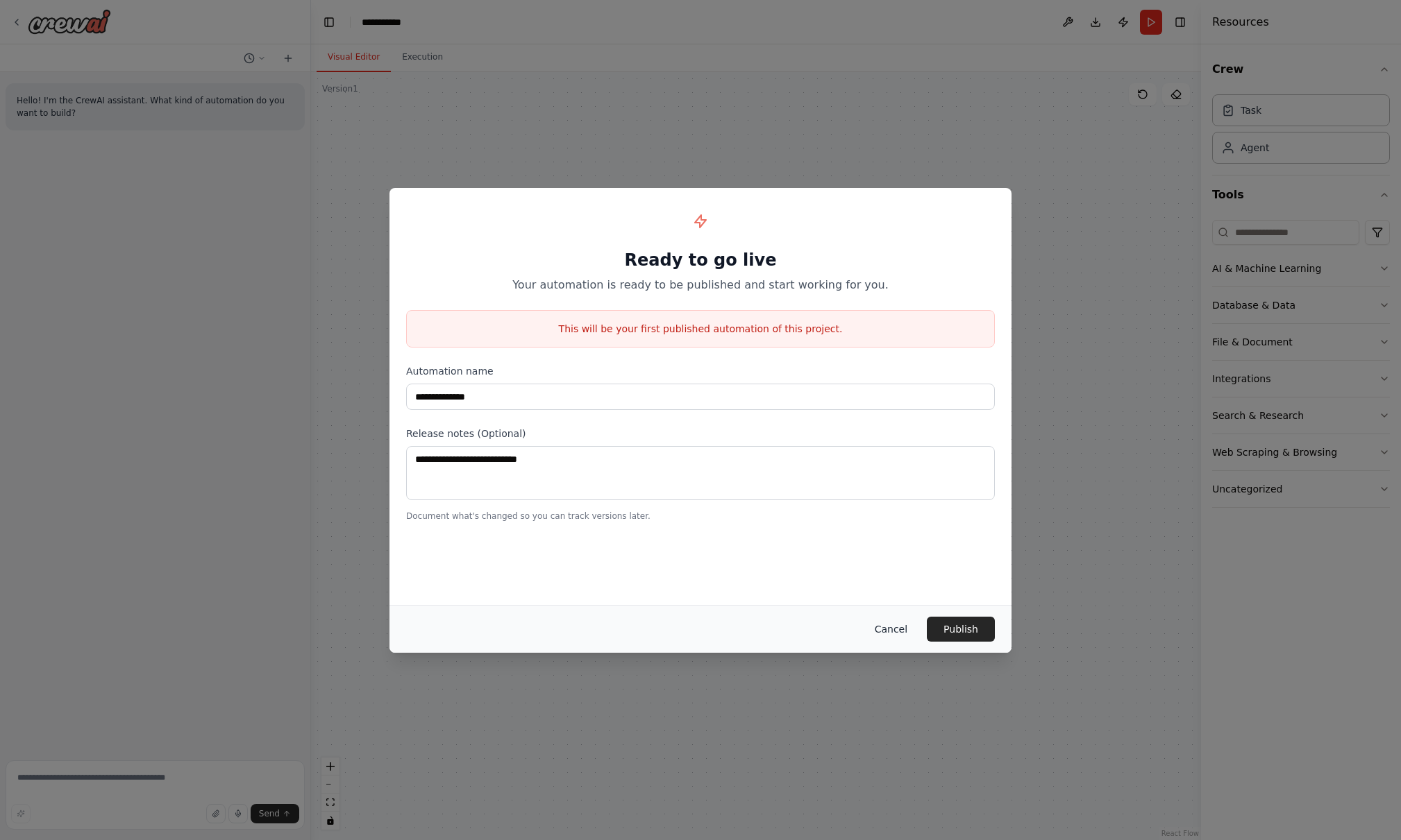
click at [888, 628] on button "Cancel" at bounding box center [891, 629] width 55 height 25
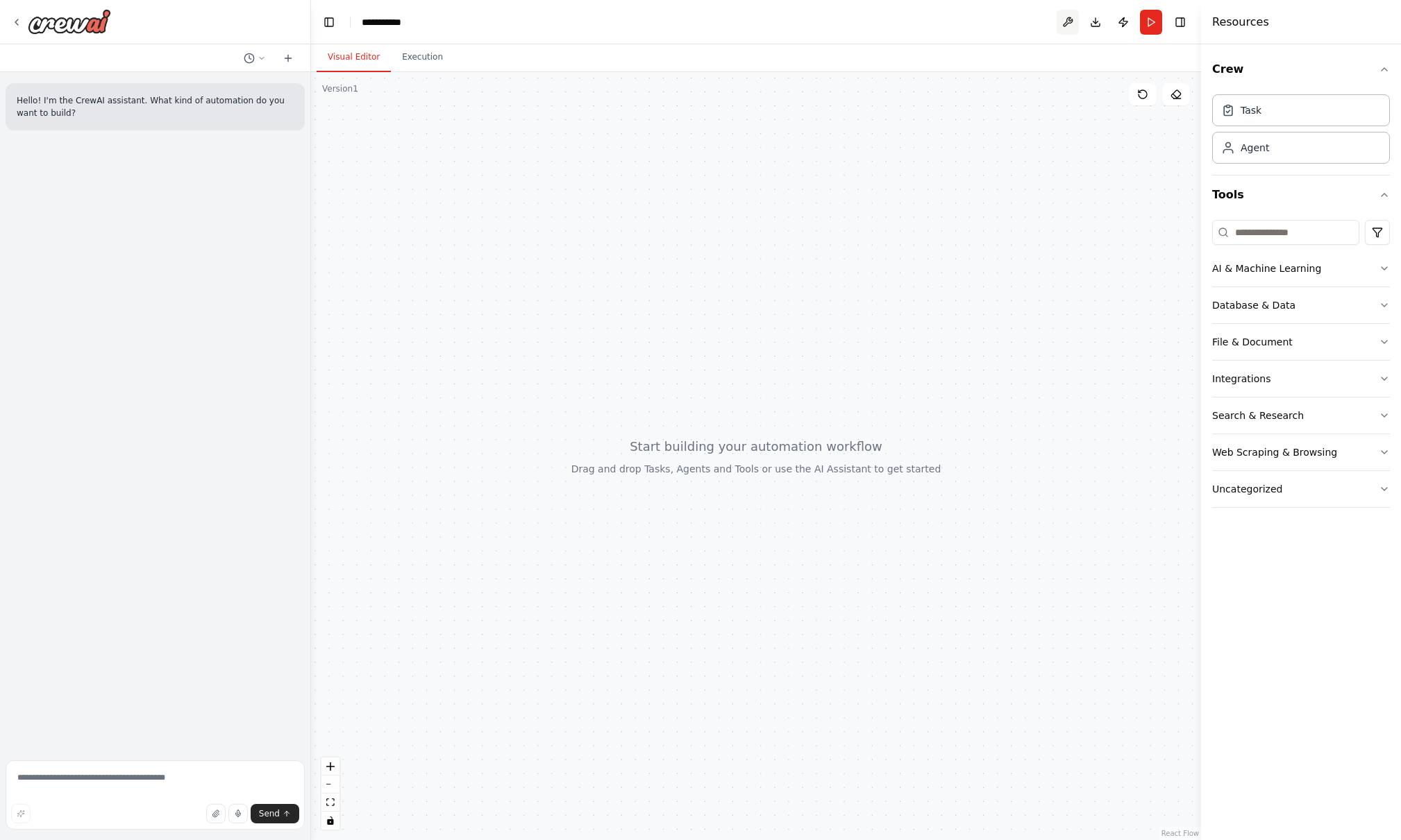
click at [1066, 24] on button at bounding box center [1068, 21] width 22 height 25
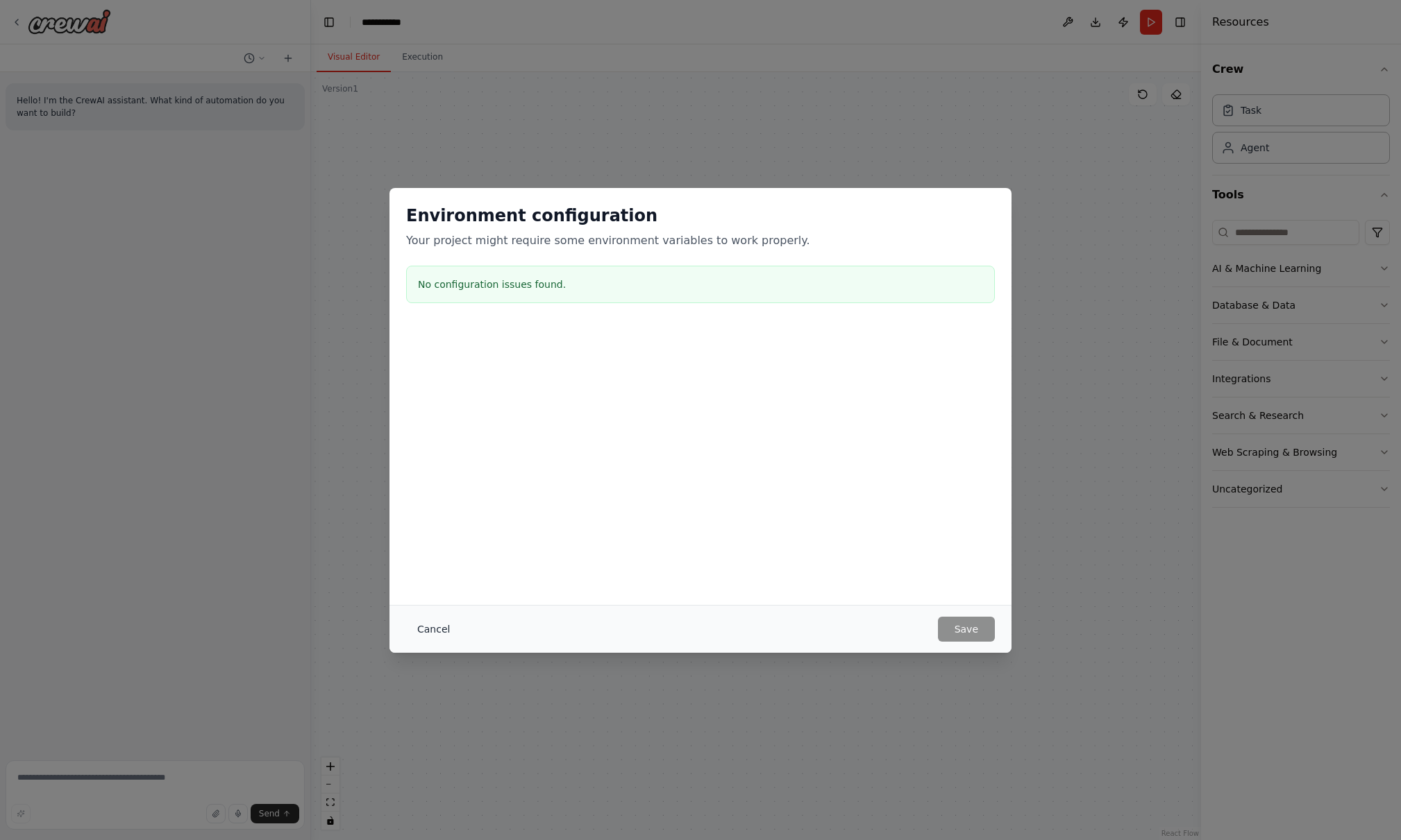
click at [432, 632] on button "Cancel" at bounding box center [434, 629] width 55 height 25
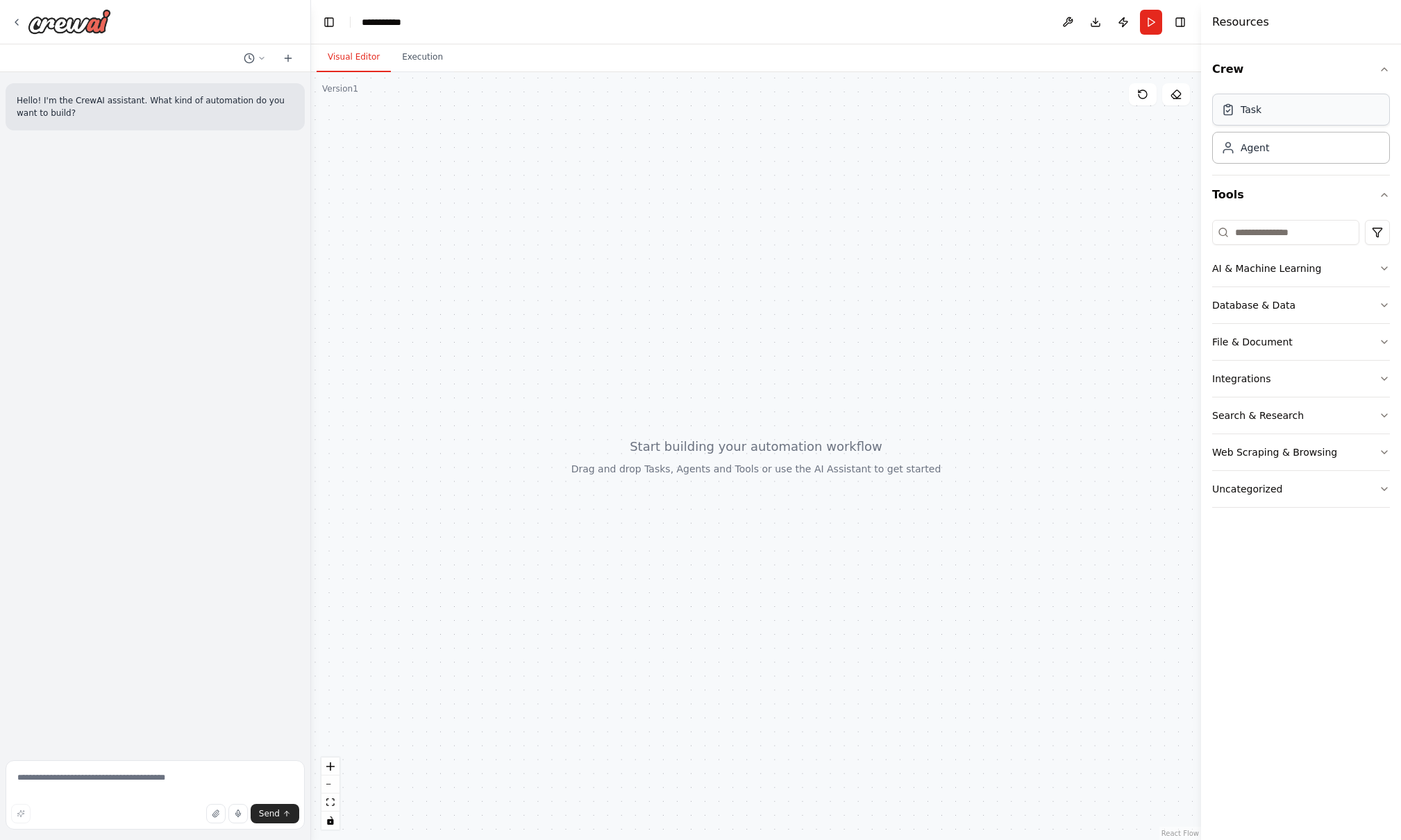
click at [1273, 113] on div "Task" at bounding box center [1301, 109] width 178 height 32
click at [1273, 264] on div "AI & Machine Learning" at bounding box center [1266, 269] width 109 height 14
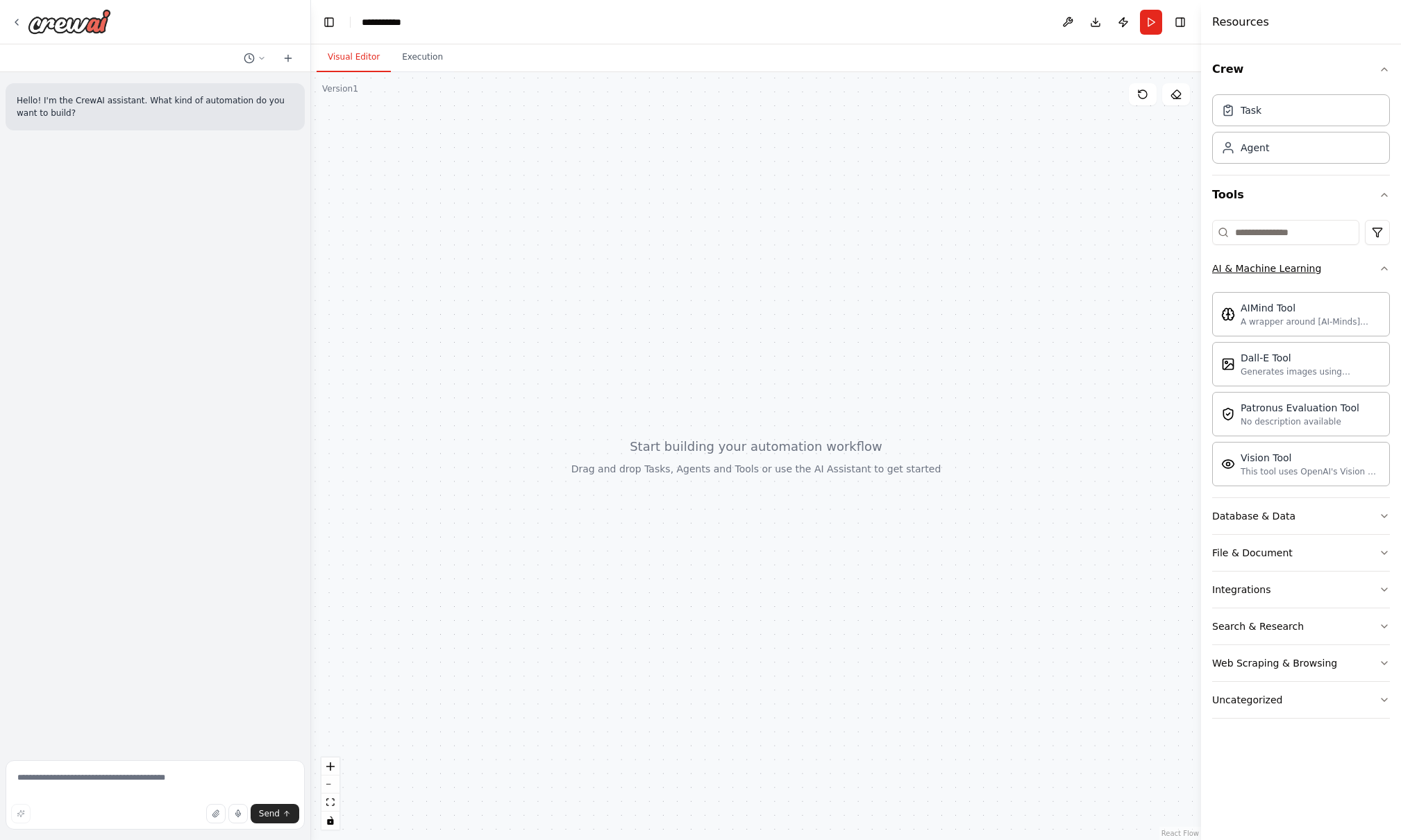
click at [1273, 264] on div "AI & Machine Learning" at bounding box center [1266, 269] width 109 height 14
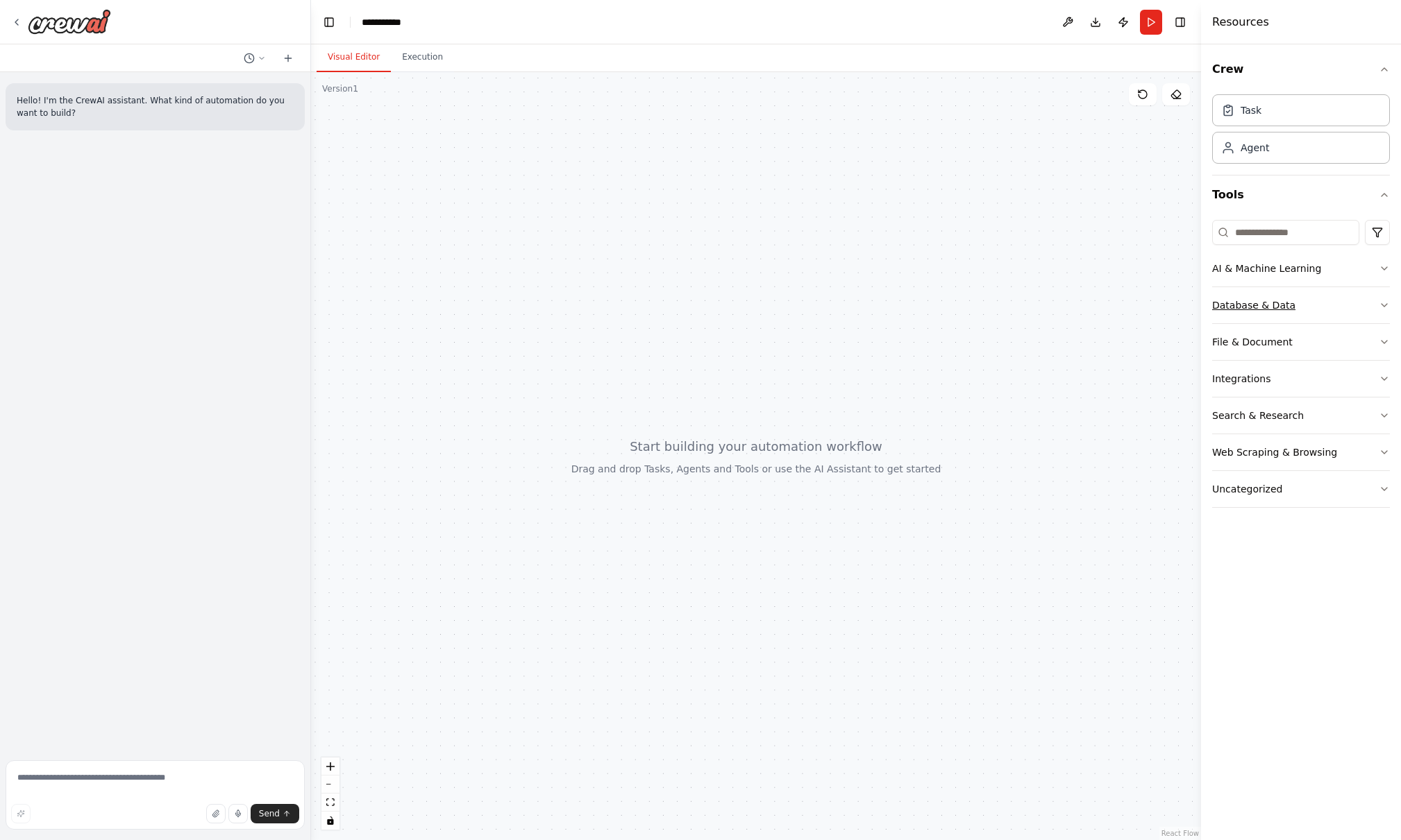
click at [1279, 294] on button "Database & Data" at bounding box center [1301, 305] width 178 height 36
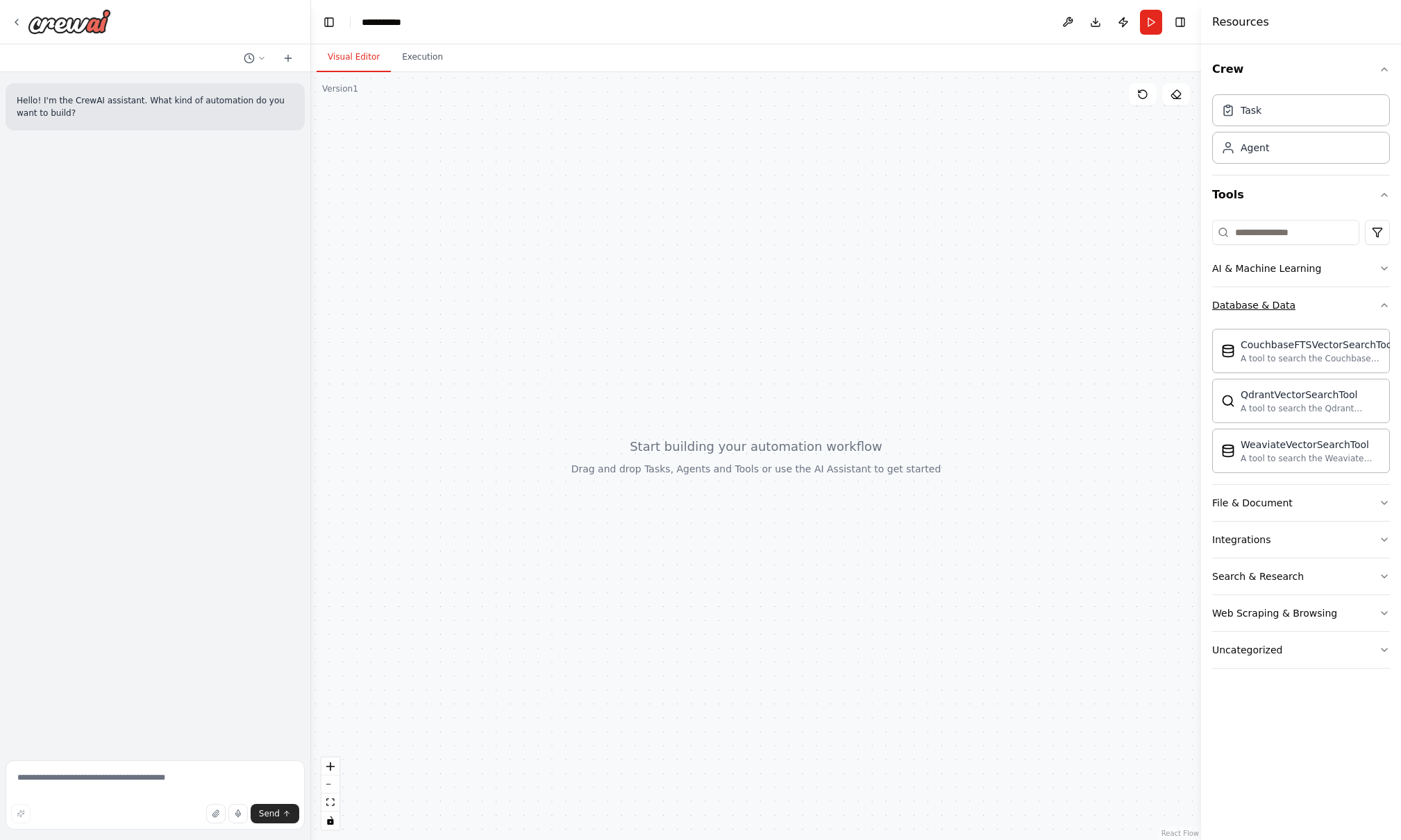
click at [1279, 294] on button "Database & Data" at bounding box center [1301, 305] width 178 height 36
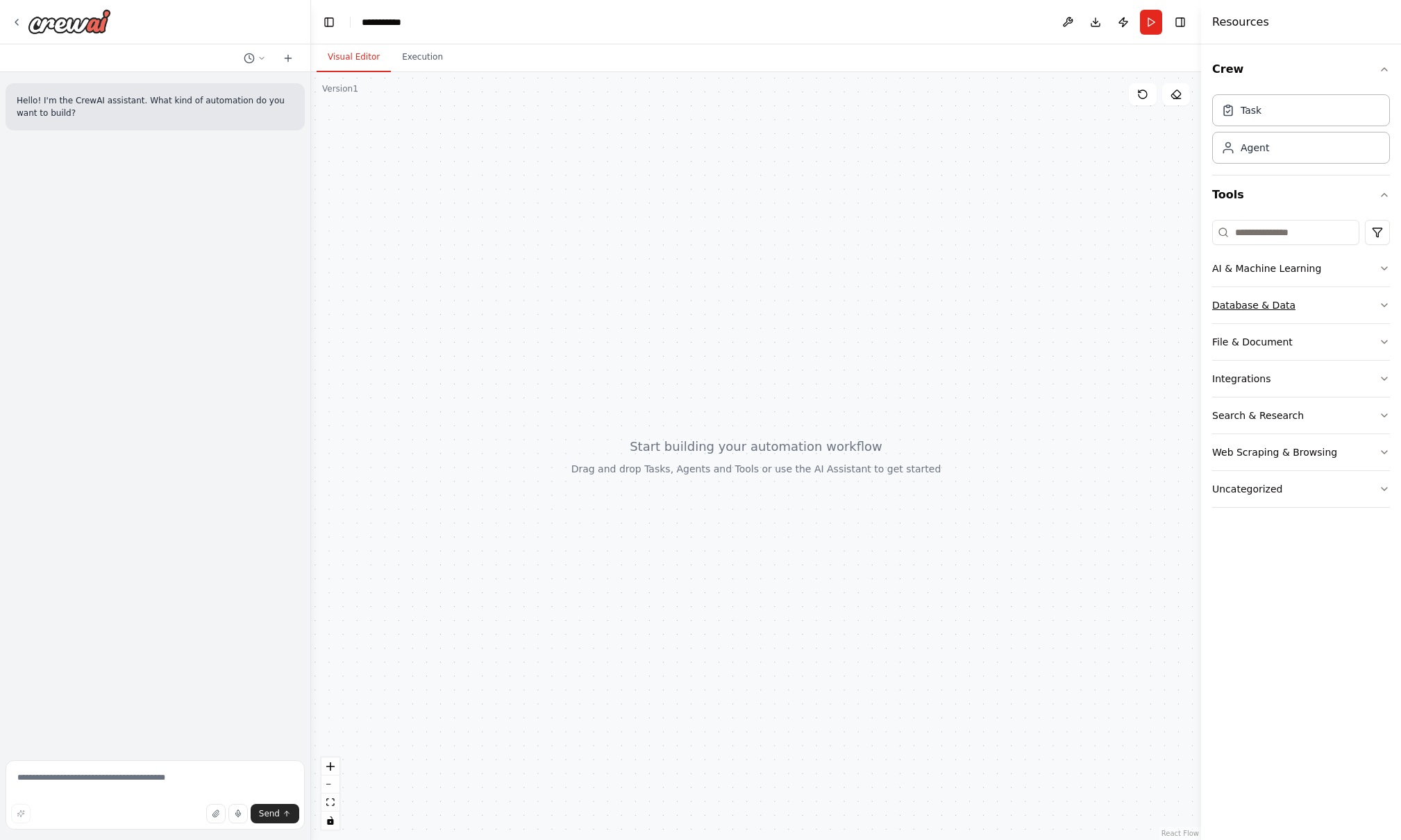
click at [1271, 304] on div "Database & Data" at bounding box center [1253, 305] width 83 height 14
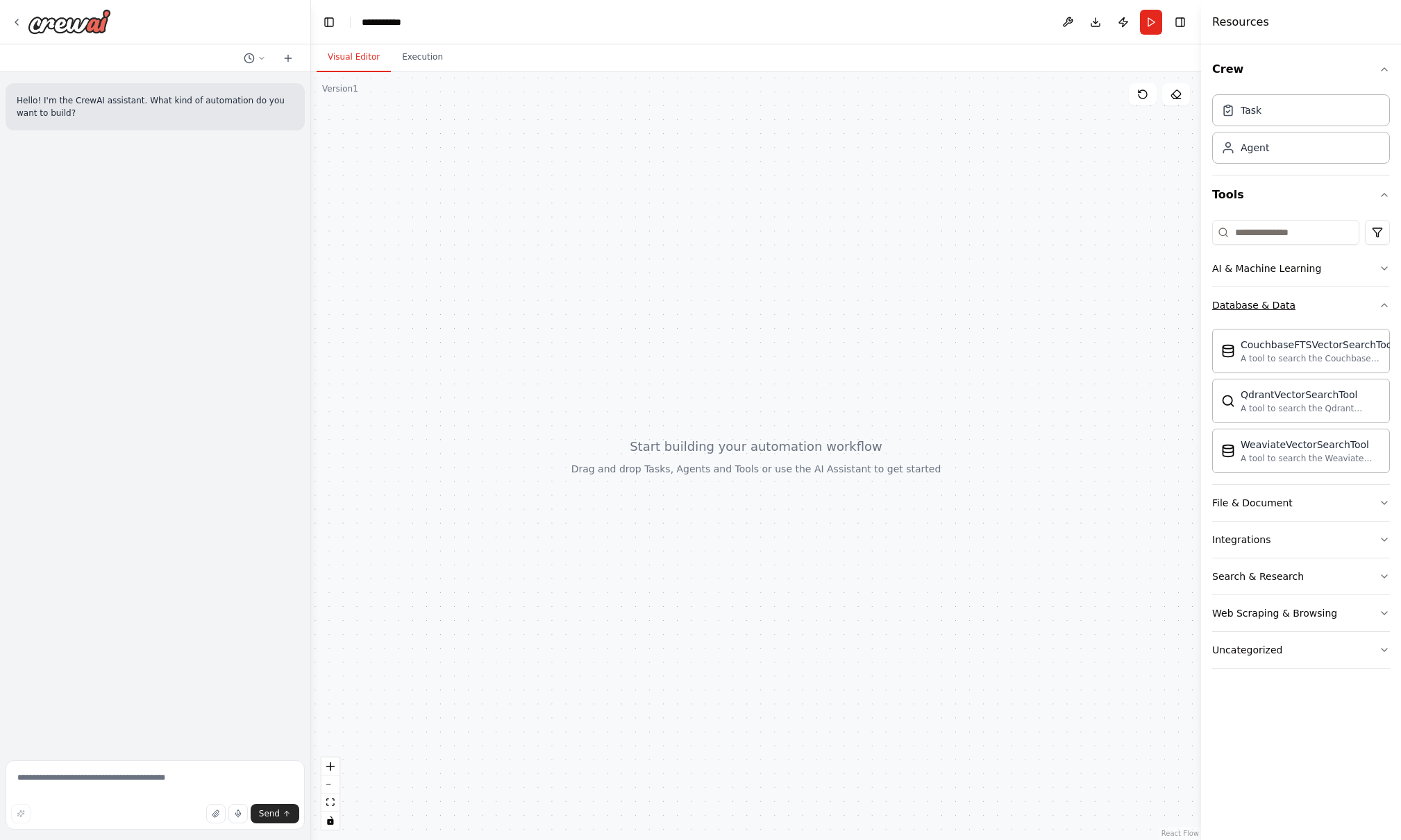
click at [1269, 300] on div "Database & Data" at bounding box center [1253, 305] width 83 height 14
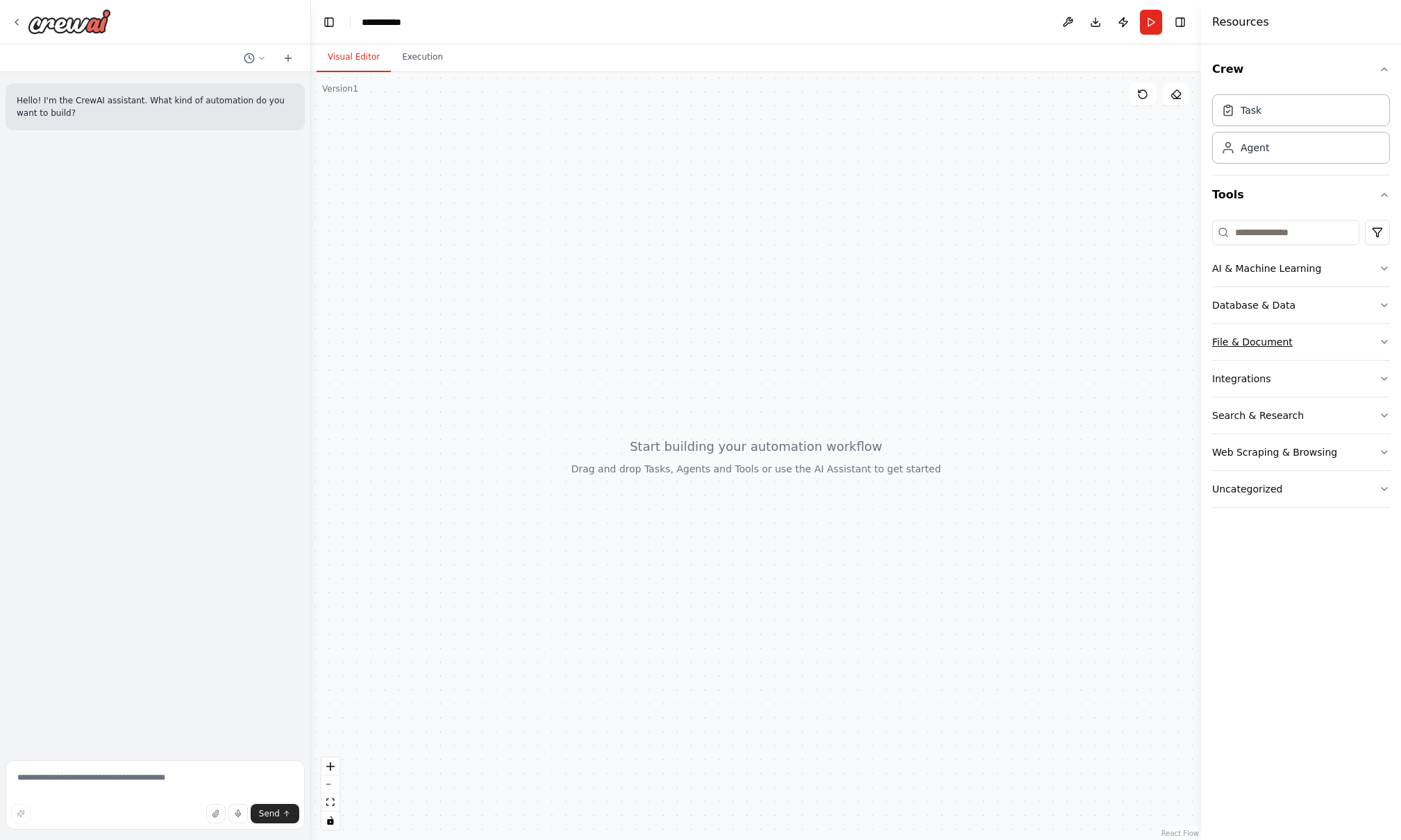
click at [1261, 338] on div "File & Document" at bounding box center [1252, 342] width 80 height 14
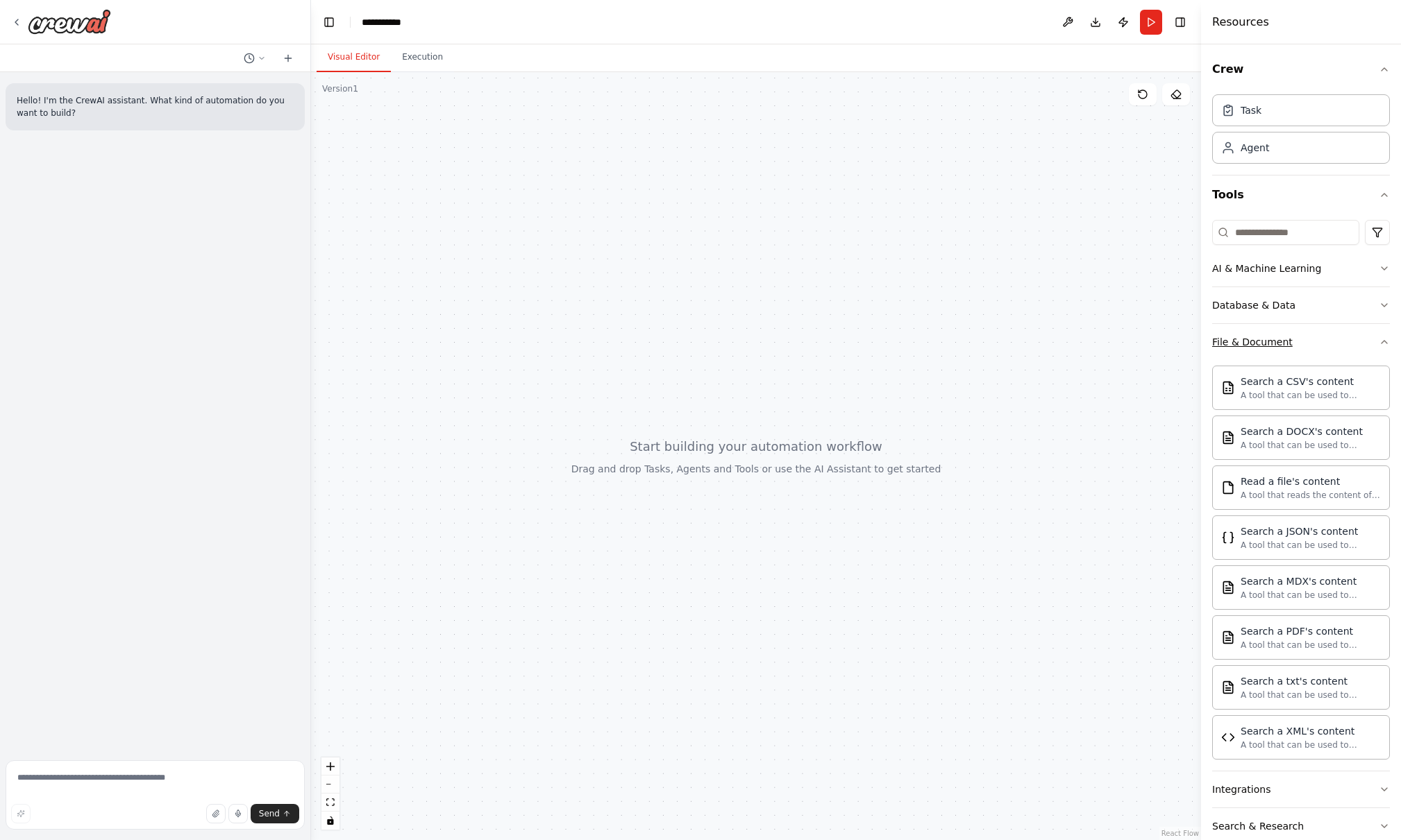
click at [1261, 337] on div "File & Document" at bounding box center [1252, 342] width 80 height 14
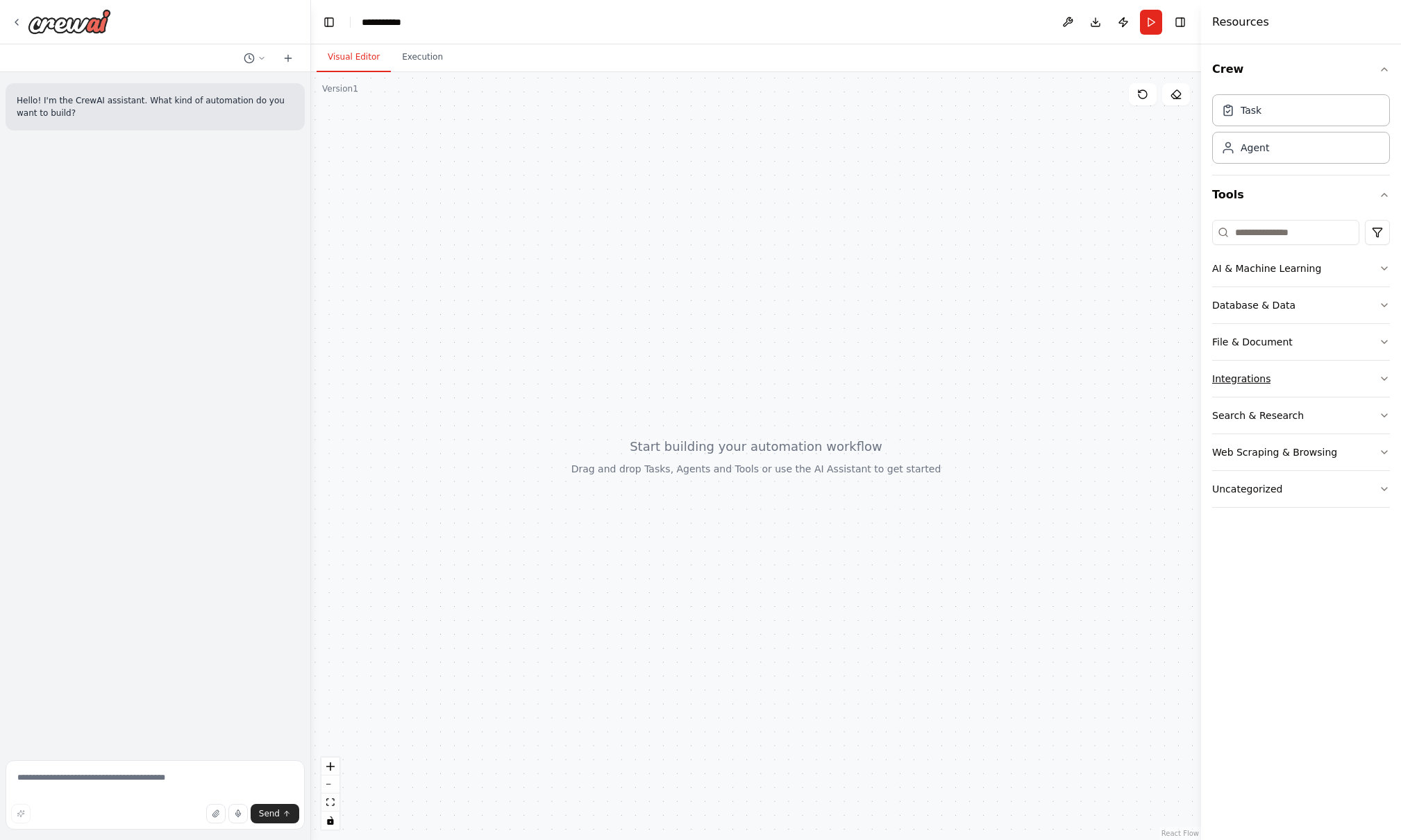
click at [1265, 372] on div "Integrations" at bounding box center [1241, 379] width 58 height 14
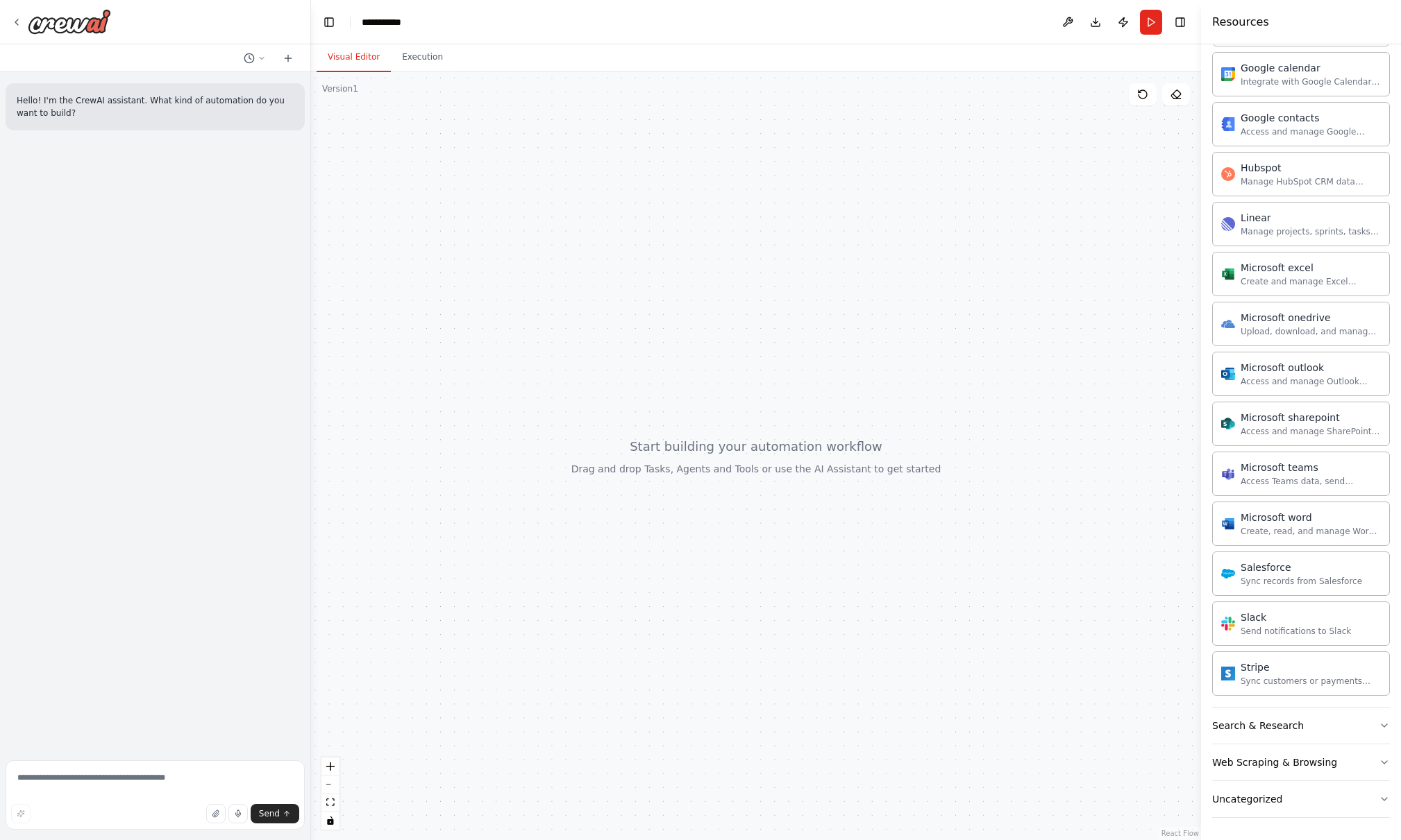
scroll to position [57, 0]
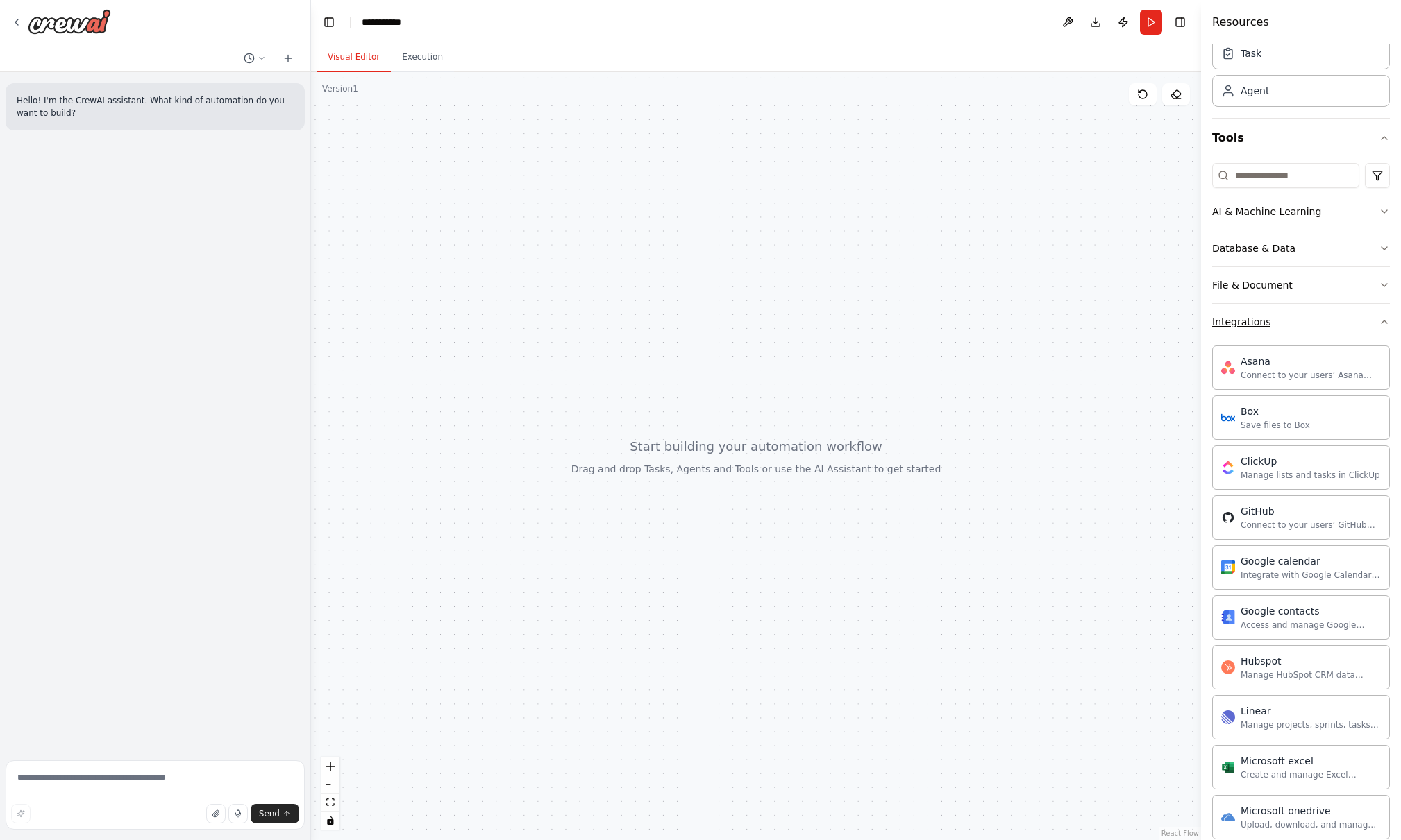
click at [1250, 322] on div "Integrations" at bounding box center [1241, 322] width 58 height 14
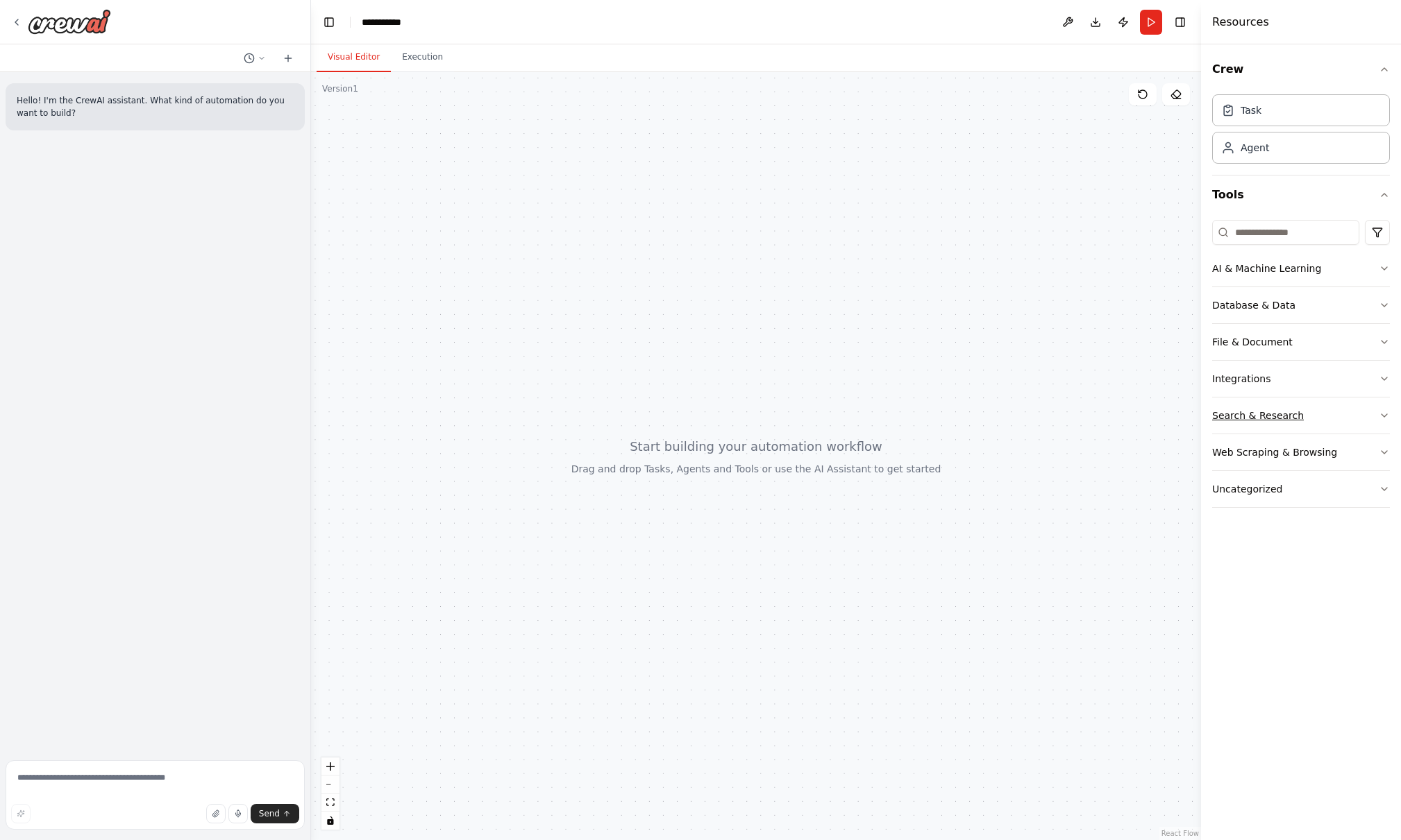
drag, startPoint x: 1282, startPoint y: 411, endPoint x: 1279, endPoint y: 405, distance: 6.7
click at [1282, 411] on div "Search & Research" at bounding box center [1257, 416] width 92 height 14
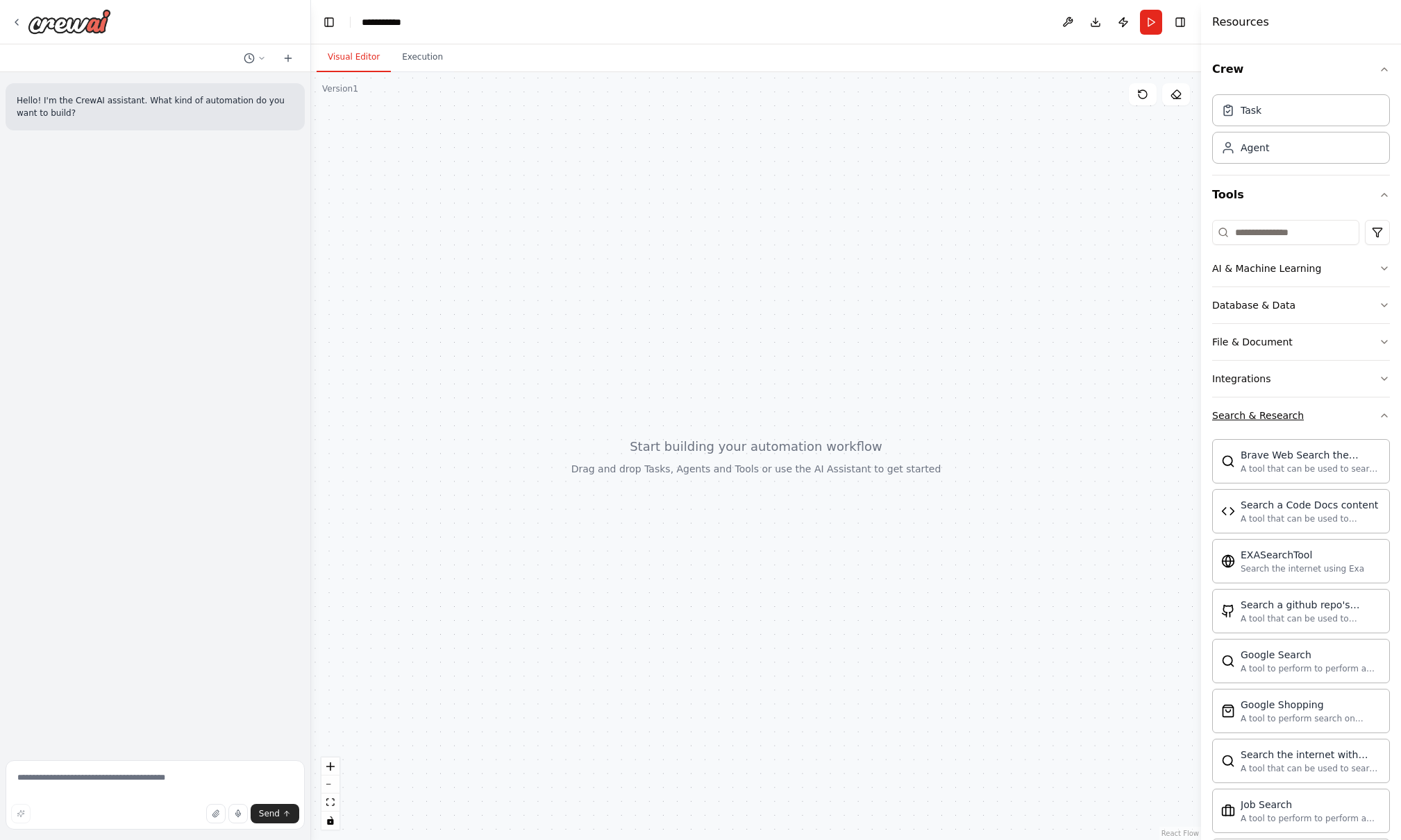
click at [1267, 412] on div "Search & Research" at bounding box center [1257, 416] width 92 height 14
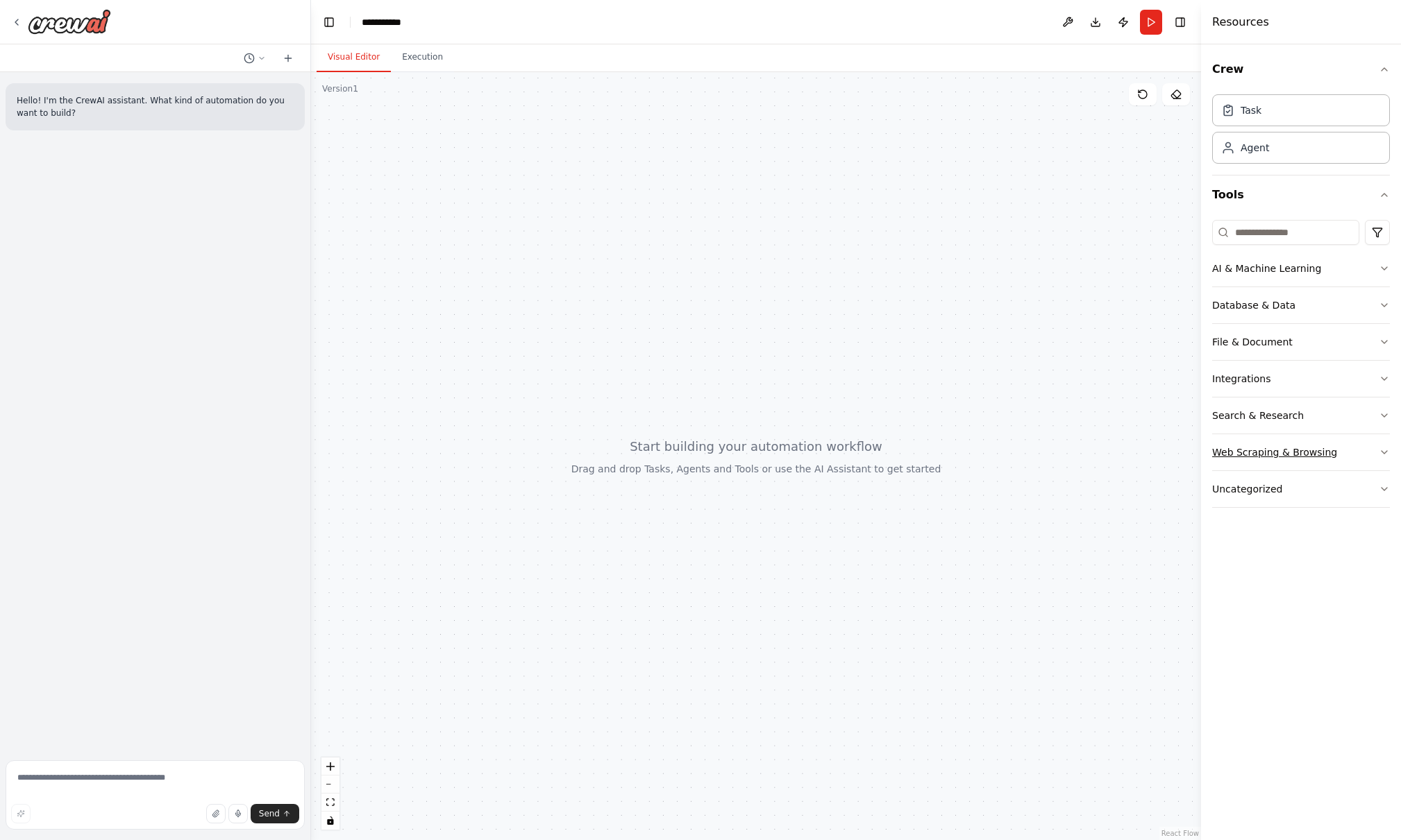
click at [1253, 451] on div "Web Scraping & Browsing" at bounding box center [1274, 453] width 125 height 14
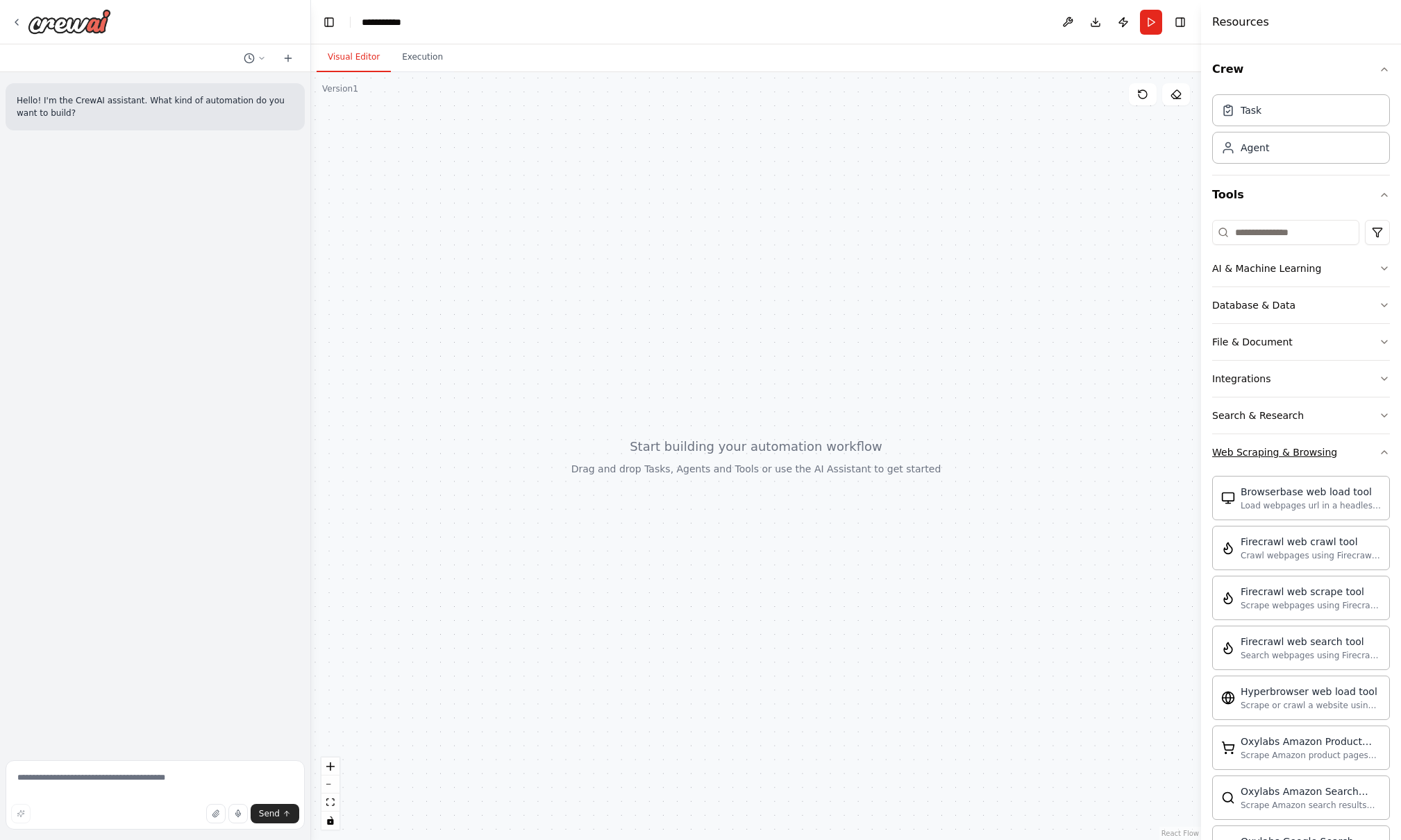
click at [1259, 457] on div "Web Scraping & Browsing" at bounding box center [1274, 453] width 125 height 14
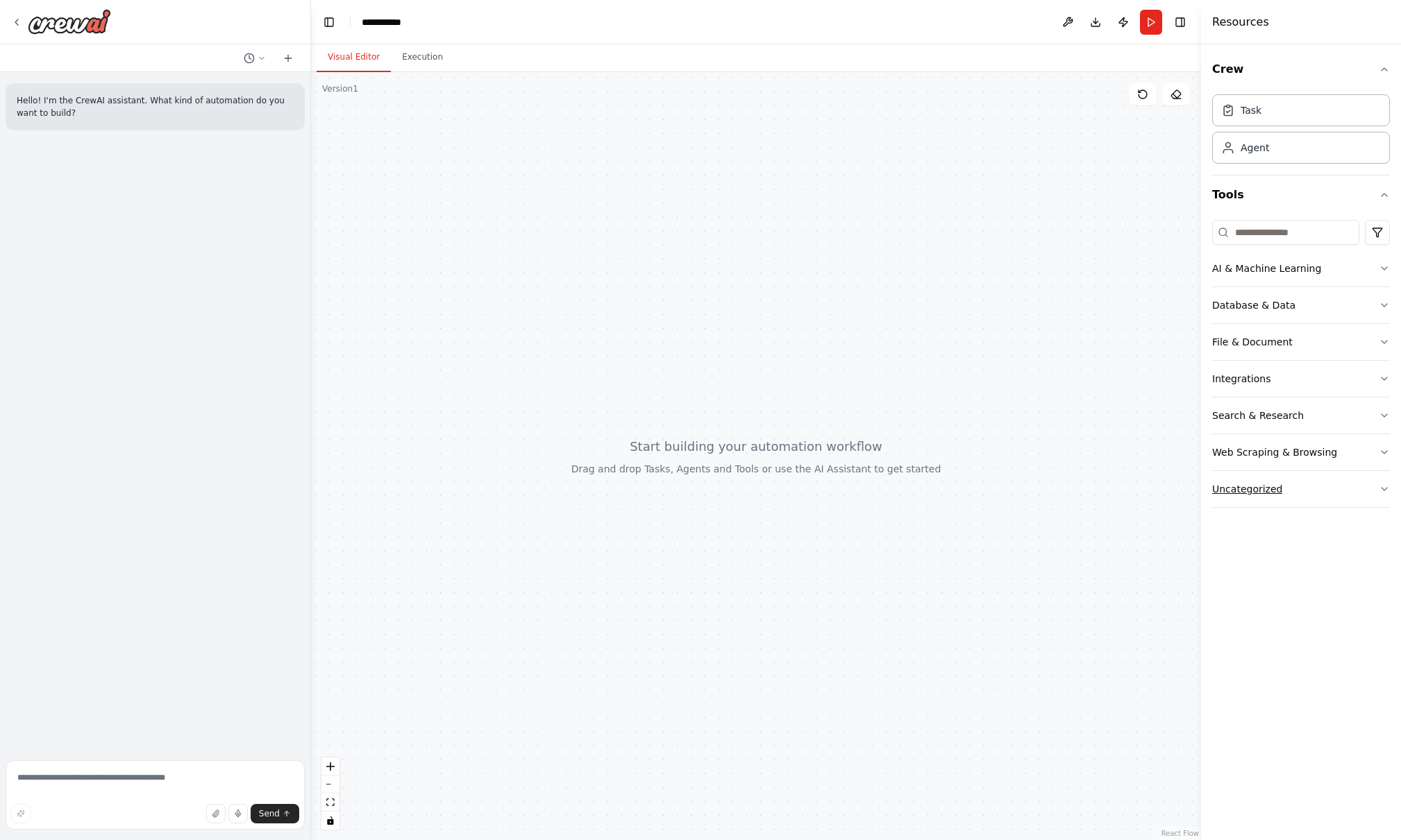
click at [1251, 490] on div "Uncategorized" at bounding box center [1247, 489] width 70 height 14
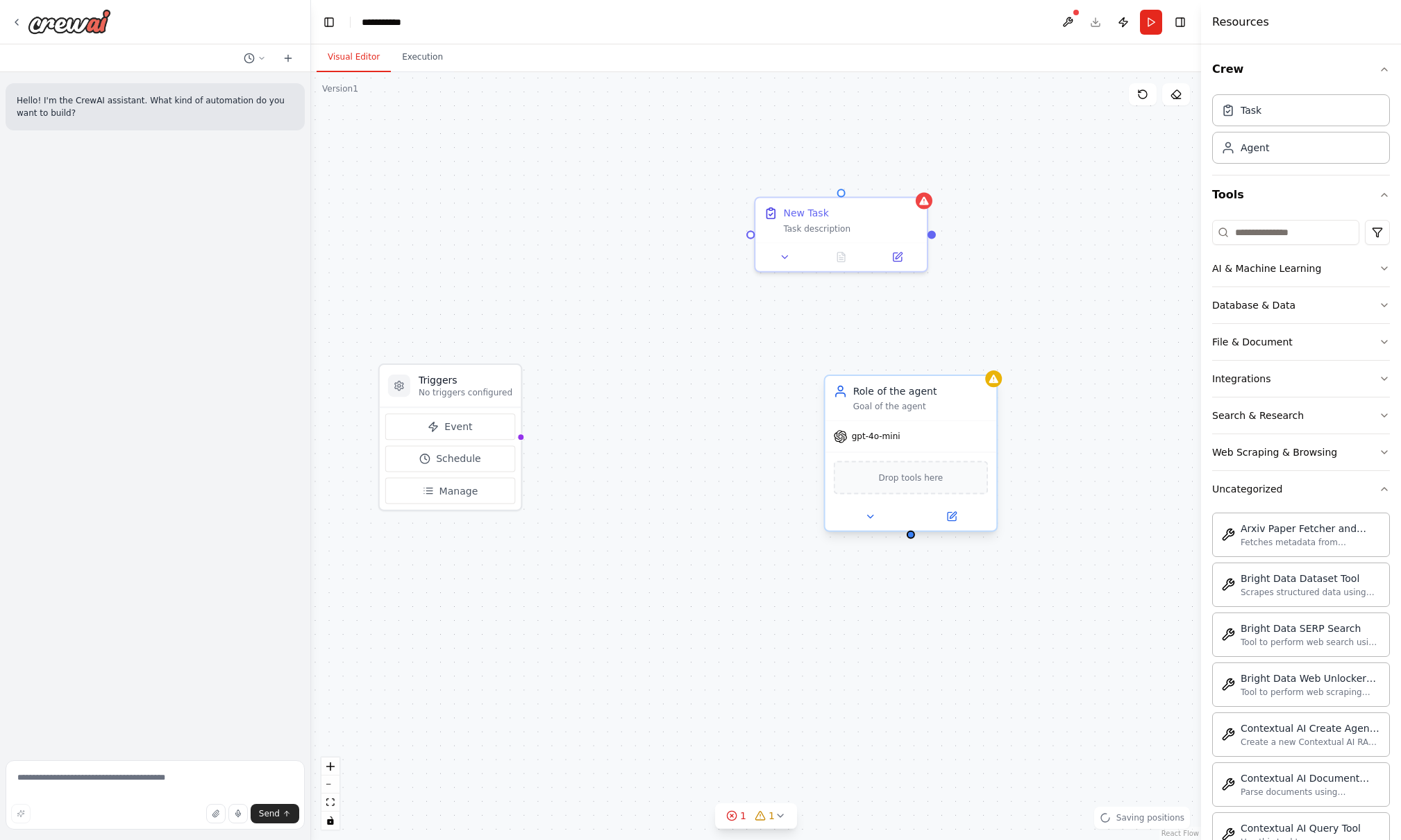
click at [916, 399] on div "Role of the agent Goal of the agent" at bounding box center [921, 398] width 135 height 27
click at [898, 482] on span "Drop tools here" at bounding box center [910, 477] width 64 height 14
click at [19, 27] on icon at bounding box center [16, 21] width 11 height 11
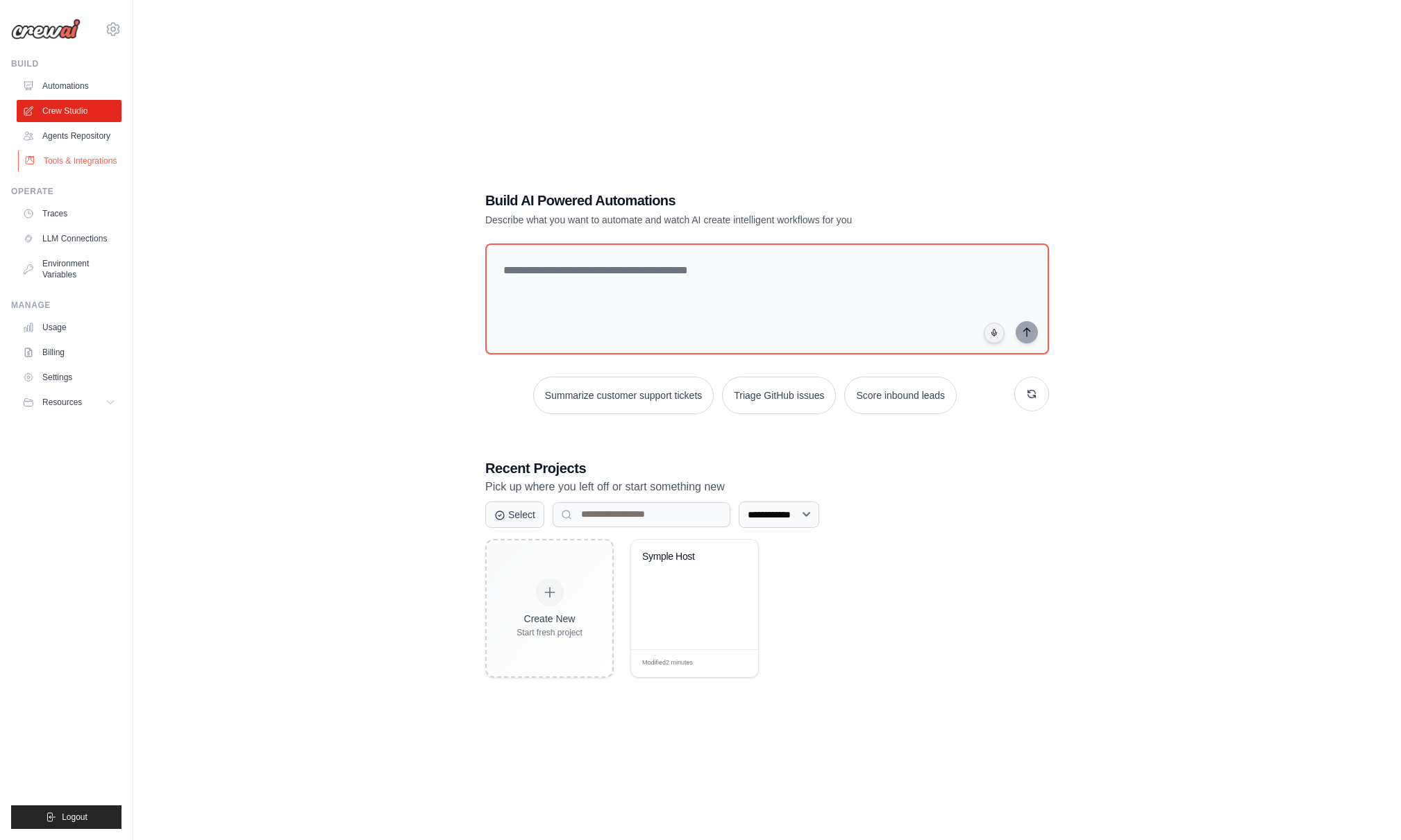
click at [94, 159] on link "Tools & Integrations" at bounding box center [70, 161] width 104 height 22
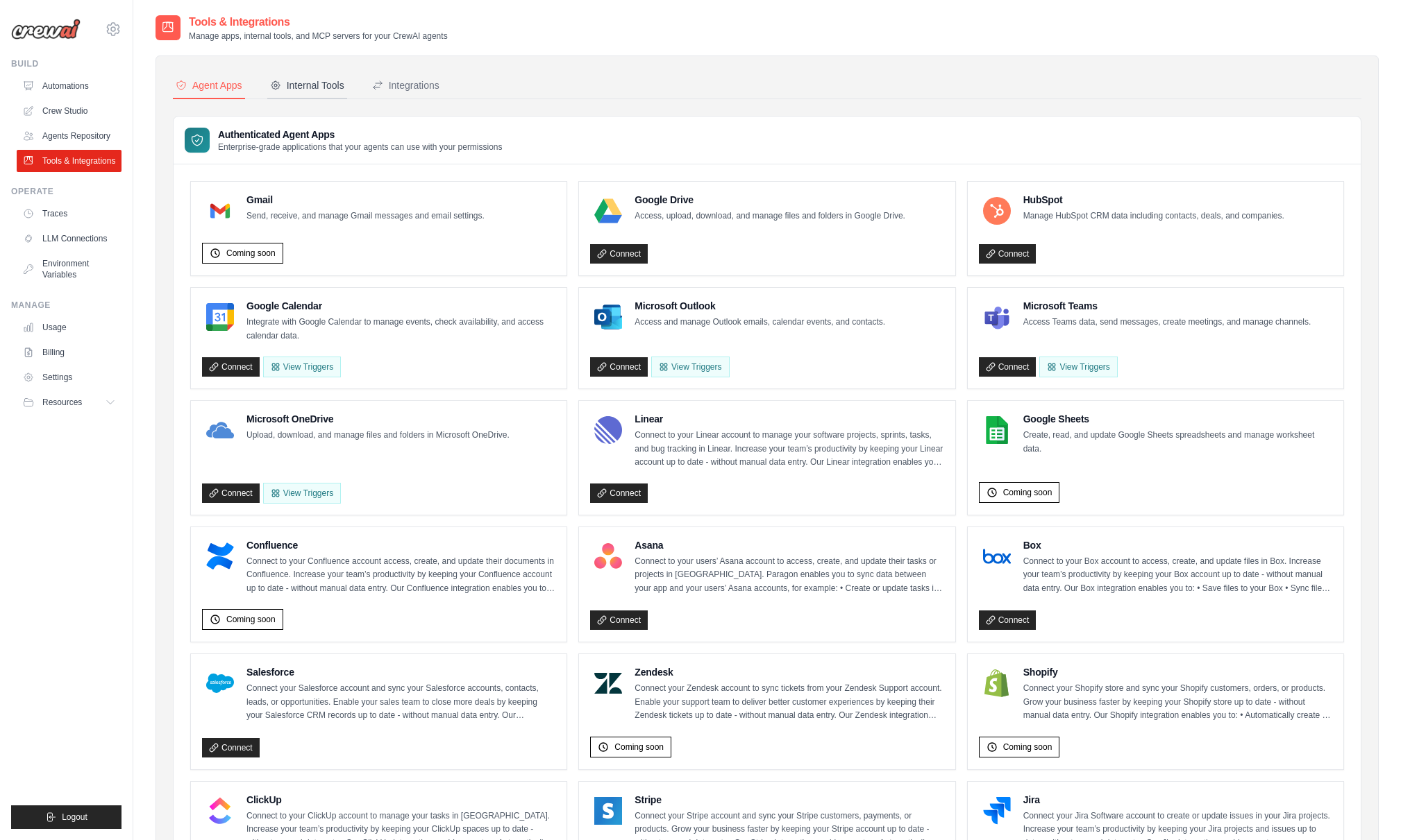
click at [320, 87] on div "Internal Tools" at bounding box center [307, 86] width 74 height 14
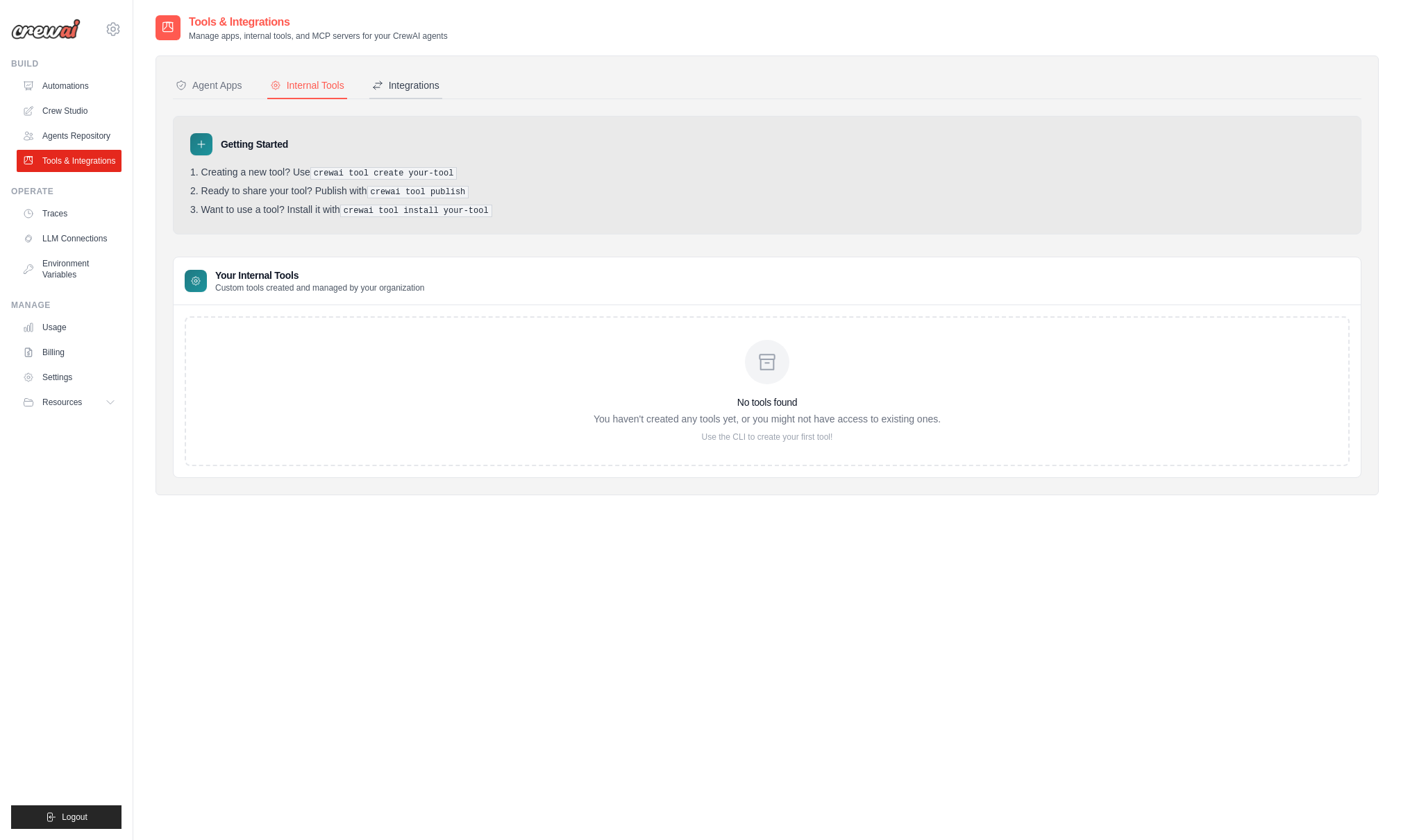
click at [414, 87] on div "Integrations" at bounding box center [406, 86] width 68 height 14
